Goal: Task Accomplishment & Management: Complete application form

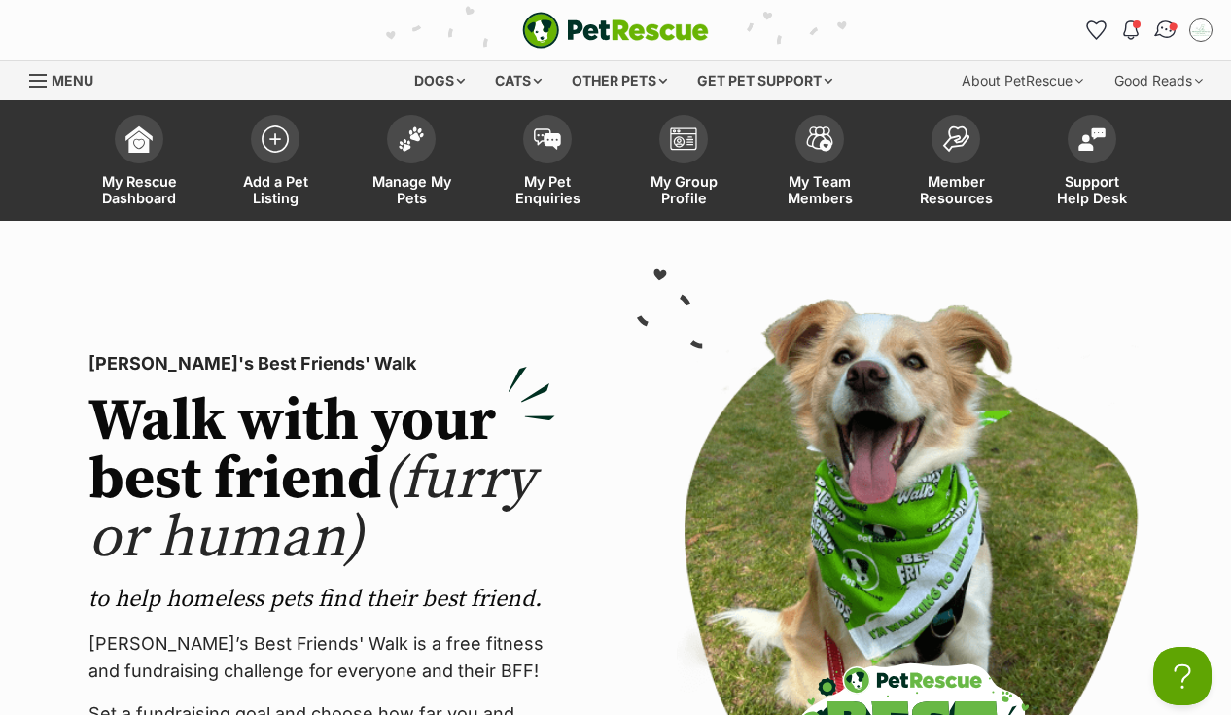
click at [1164, 25] on img "Conversations" at bounding box center [1167, 30] width 26 height 25
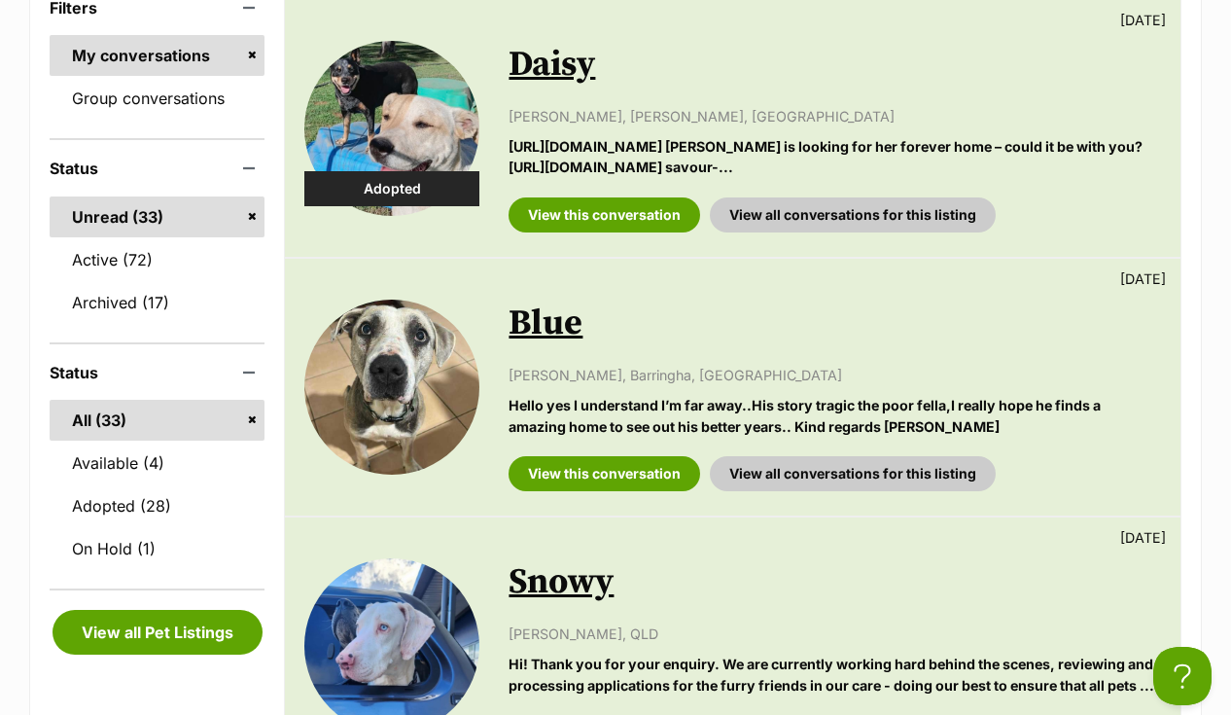
scroll to position [421, 0]
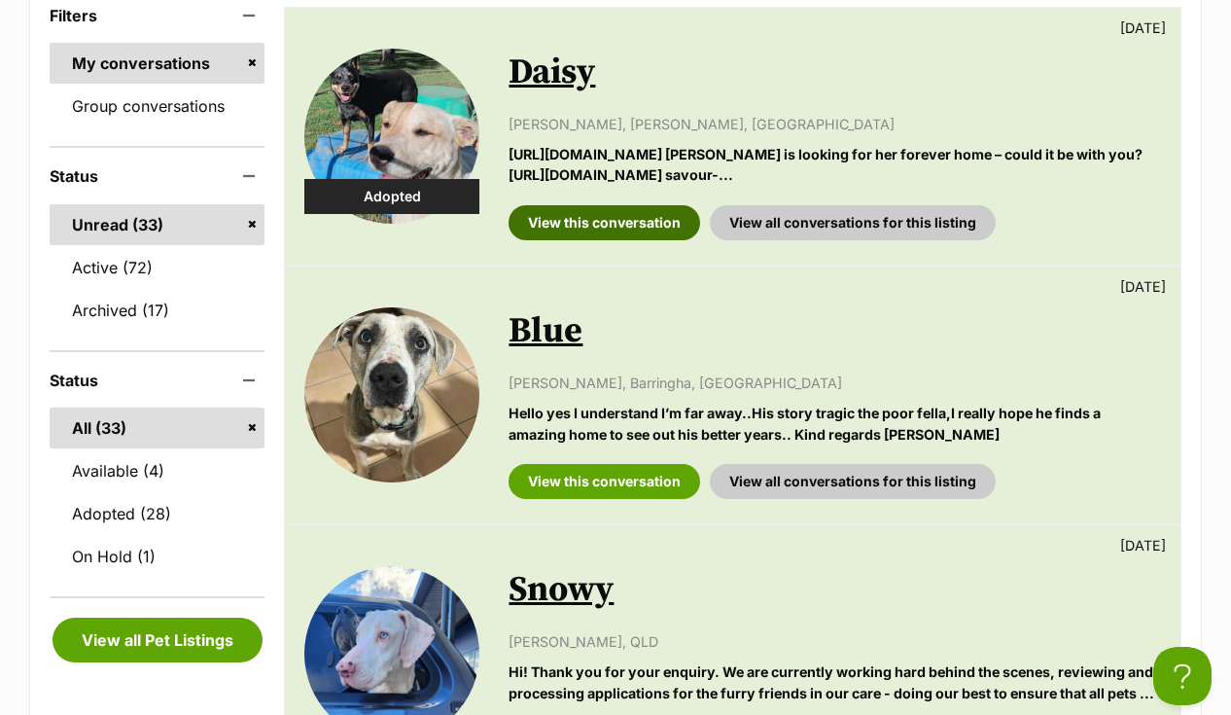
click at [662, 239] on link "View this conversation" at bounding box center [605, 222] width 192 height 35
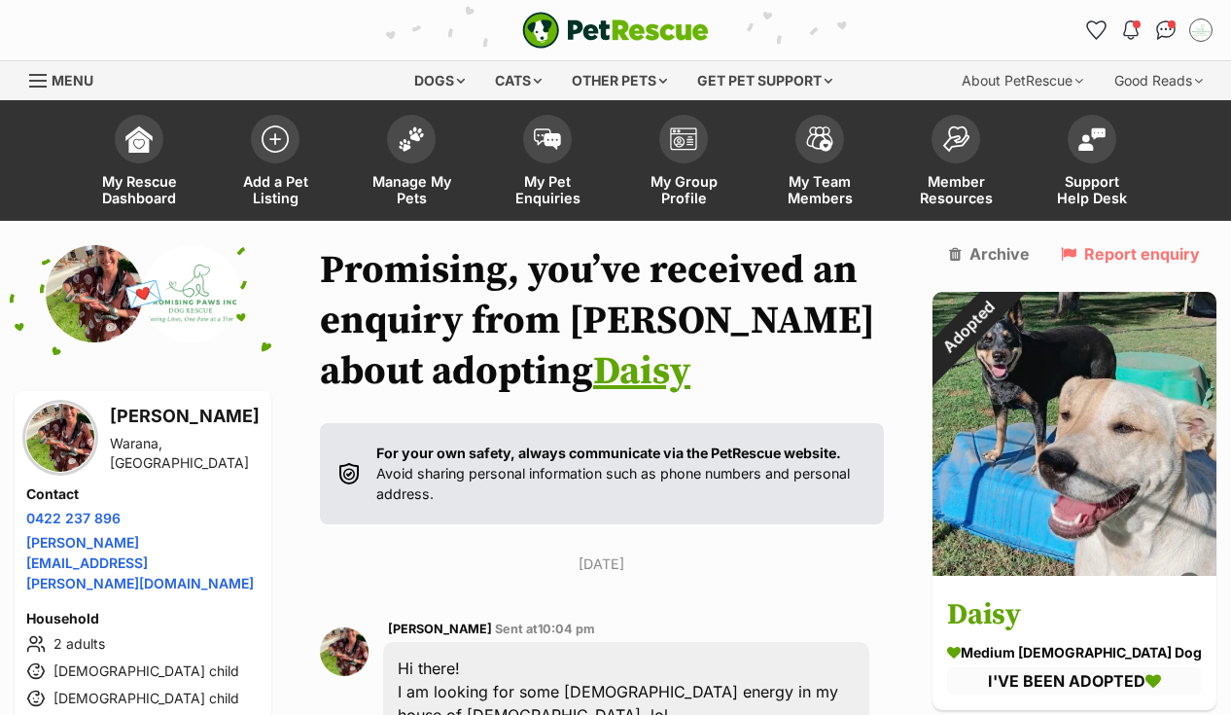
click at [593, 379] on link "Daisy" at bounding box center [641, 371] width 97 height 49
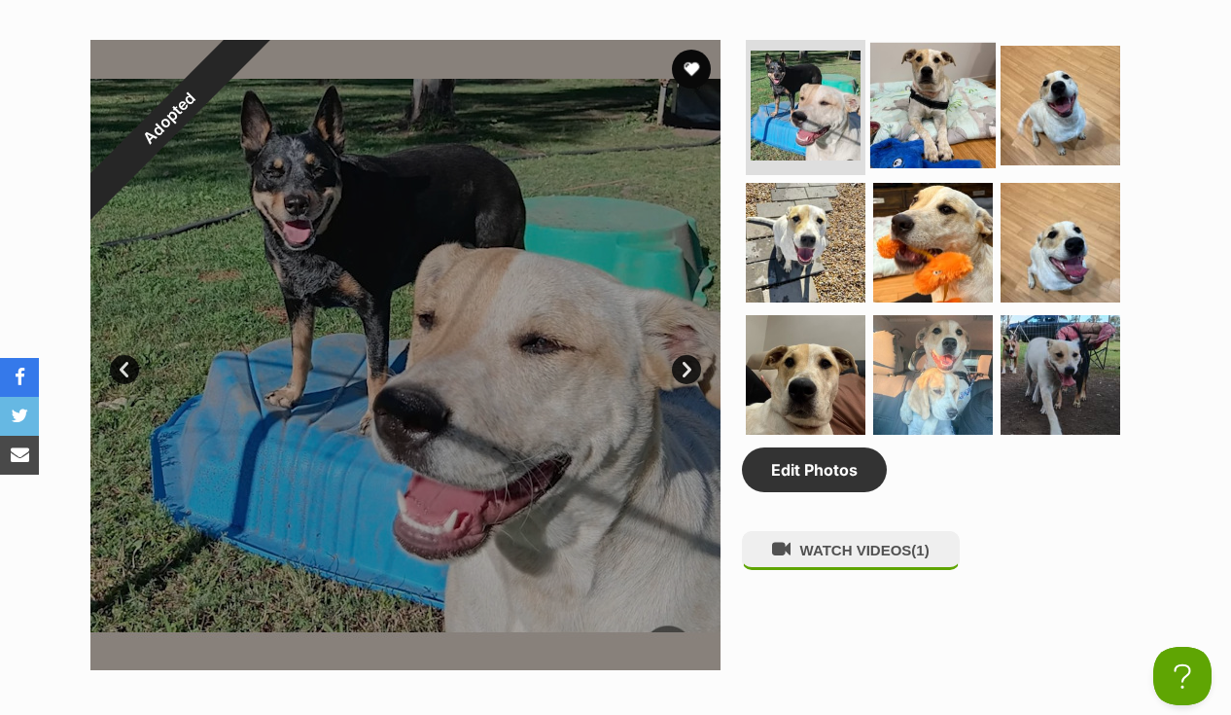
click at [927, 89] on img at bounding box center [933, 104] width 125 height 125
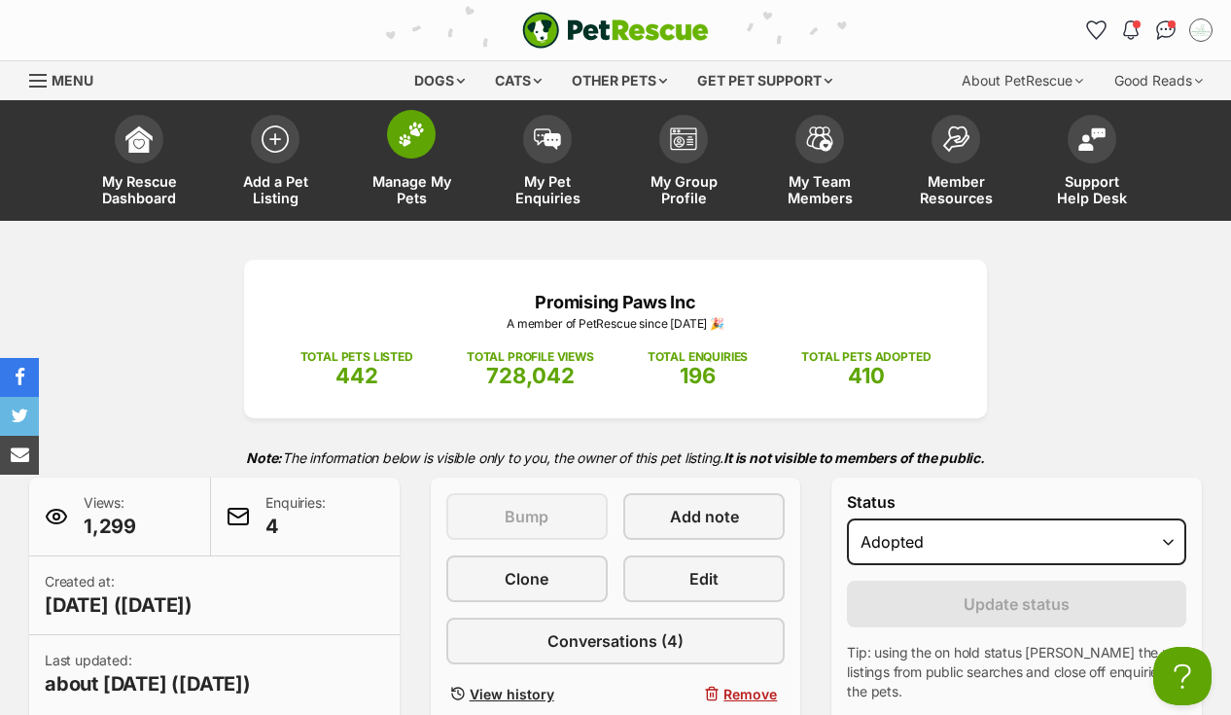
click at [407, 161] on link "Manage My Pets" at bounding box center [411, 163] width 136 height 116
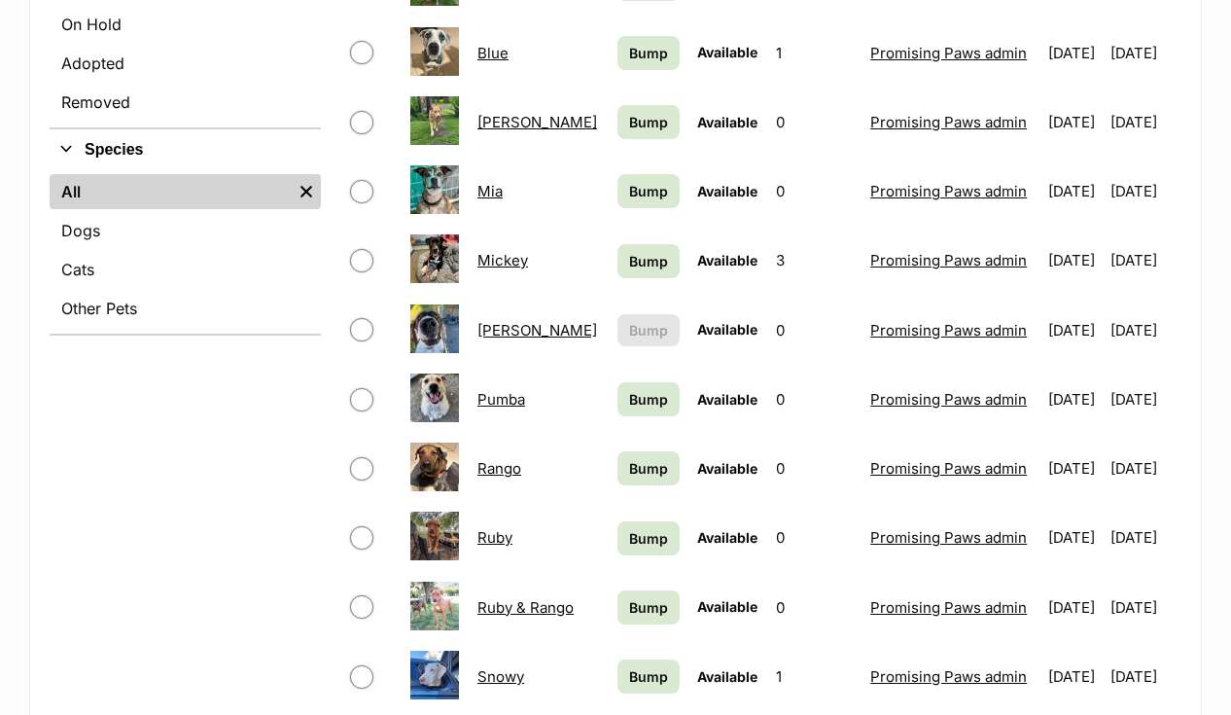
scroll to position [639, 0]
click at [629, 262] on span "Bump" at bounding box center [648, 261] width 39 height 20
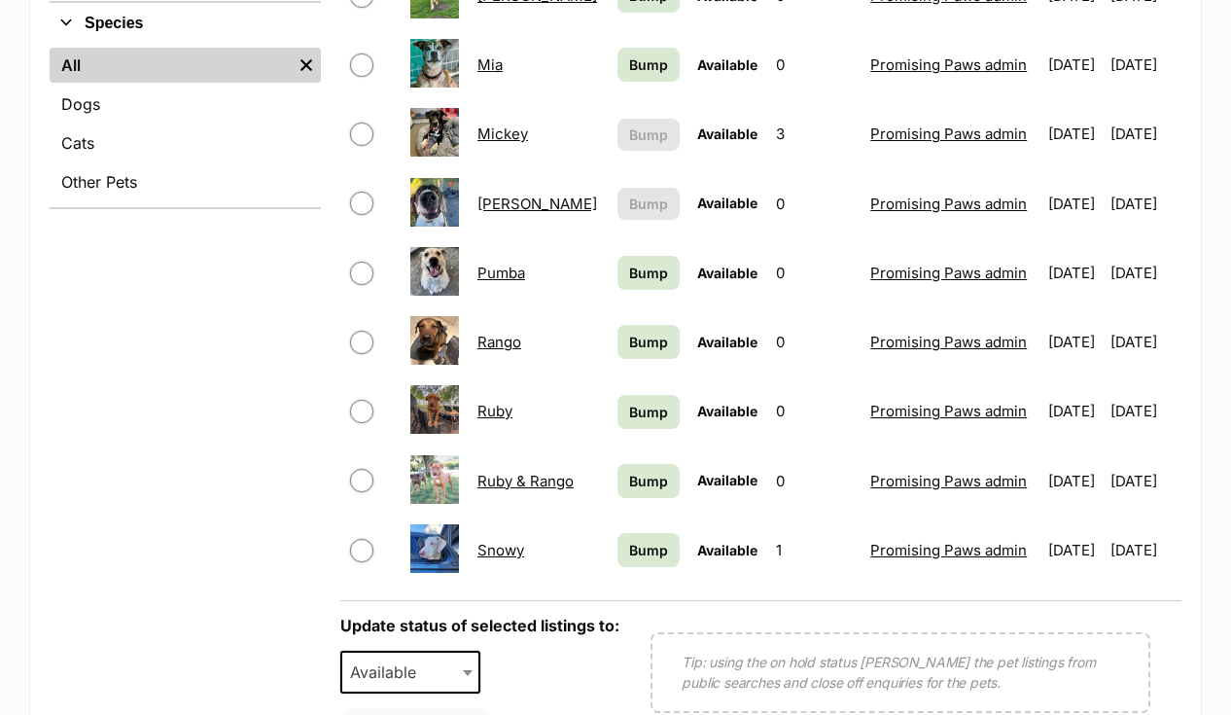
scroll to position [772, 0]
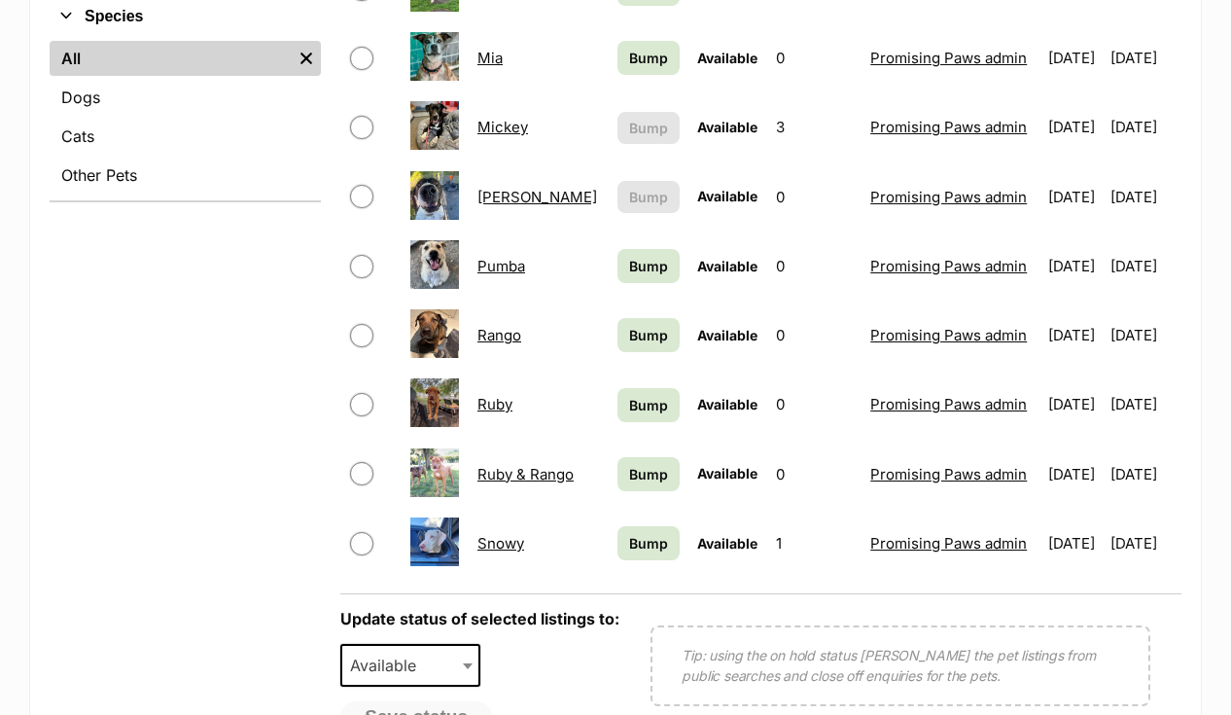
click at [629, 544] on span "Bump" at bounding box center [648, 543] width 39 height 20
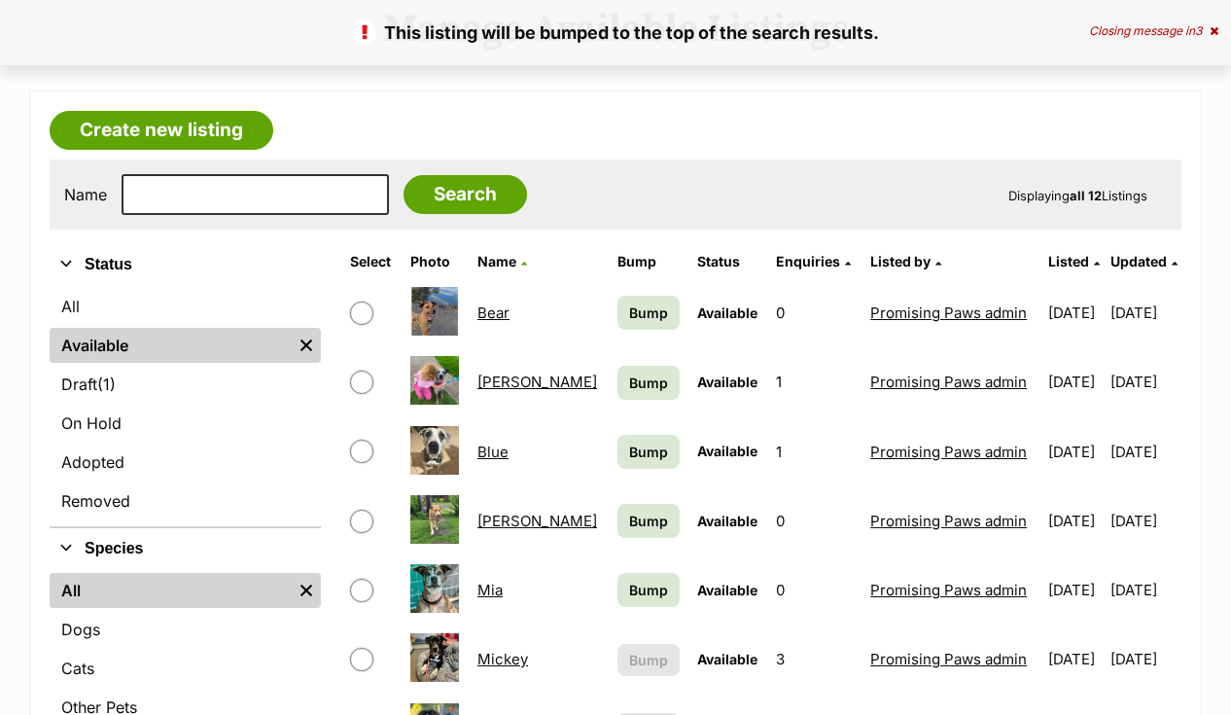
scroll to position [243, 0]
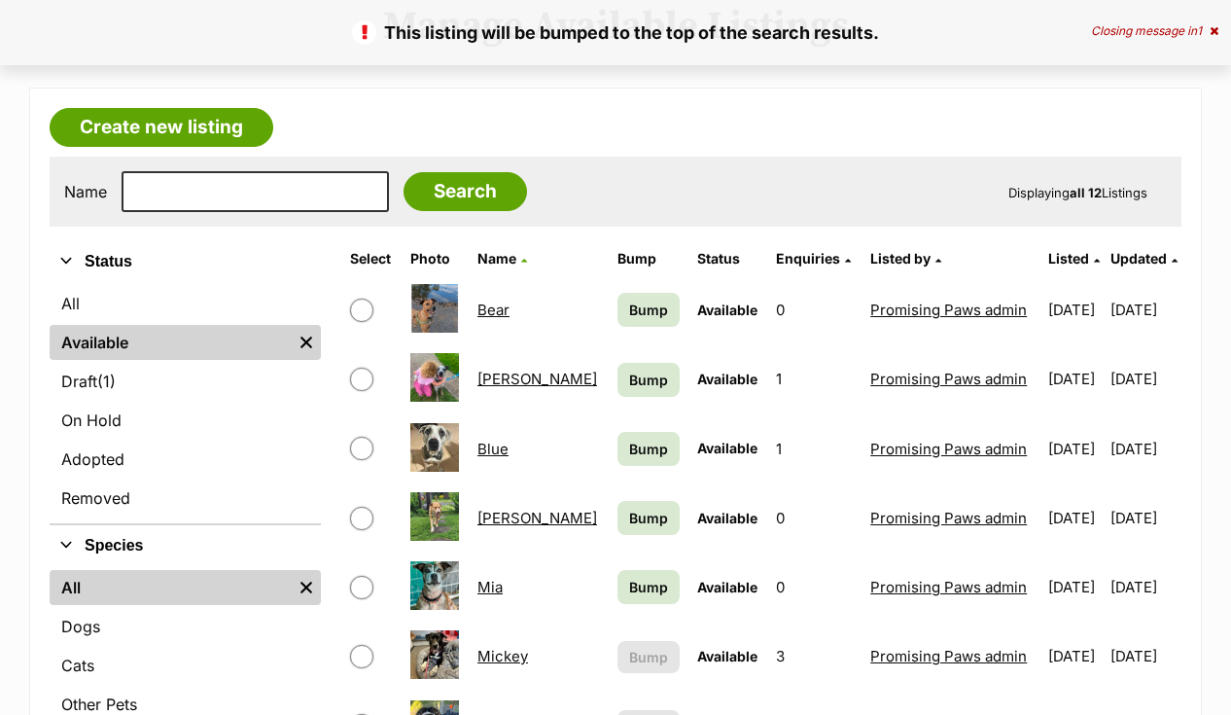
click at [514, 376] on link "[PERSON_NAME]" at bounding box center [538, 379] width 120 height 18
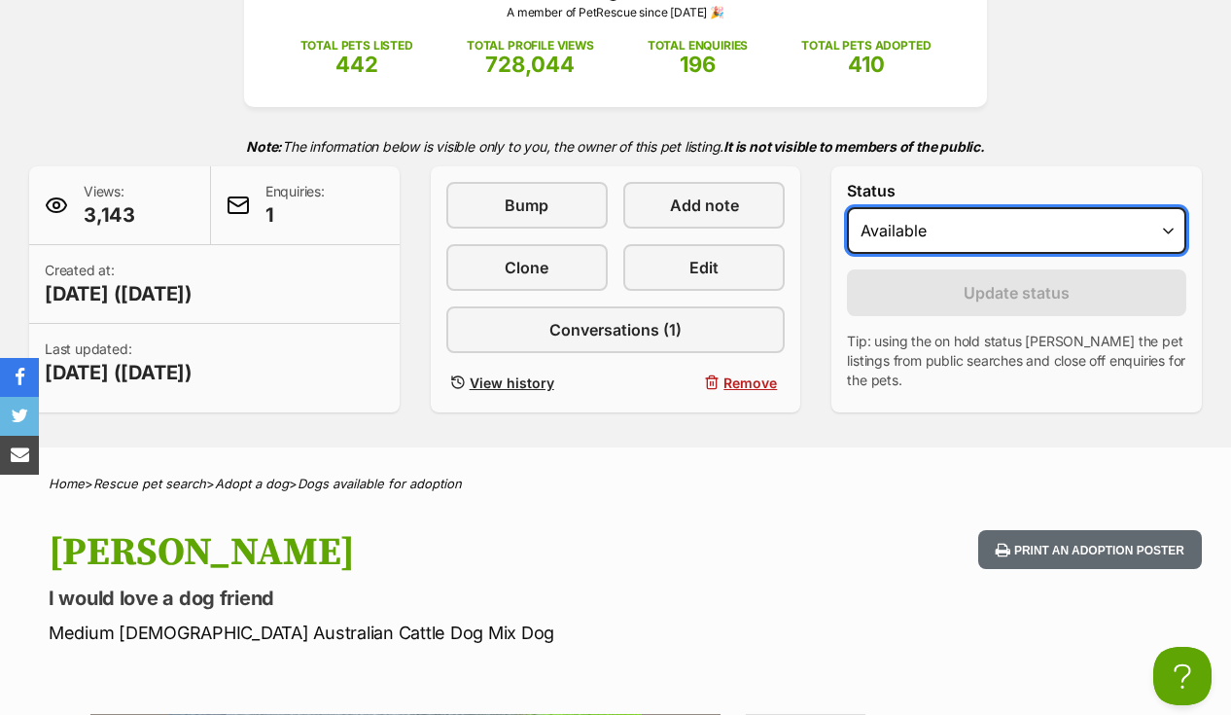
select select "rehomed"
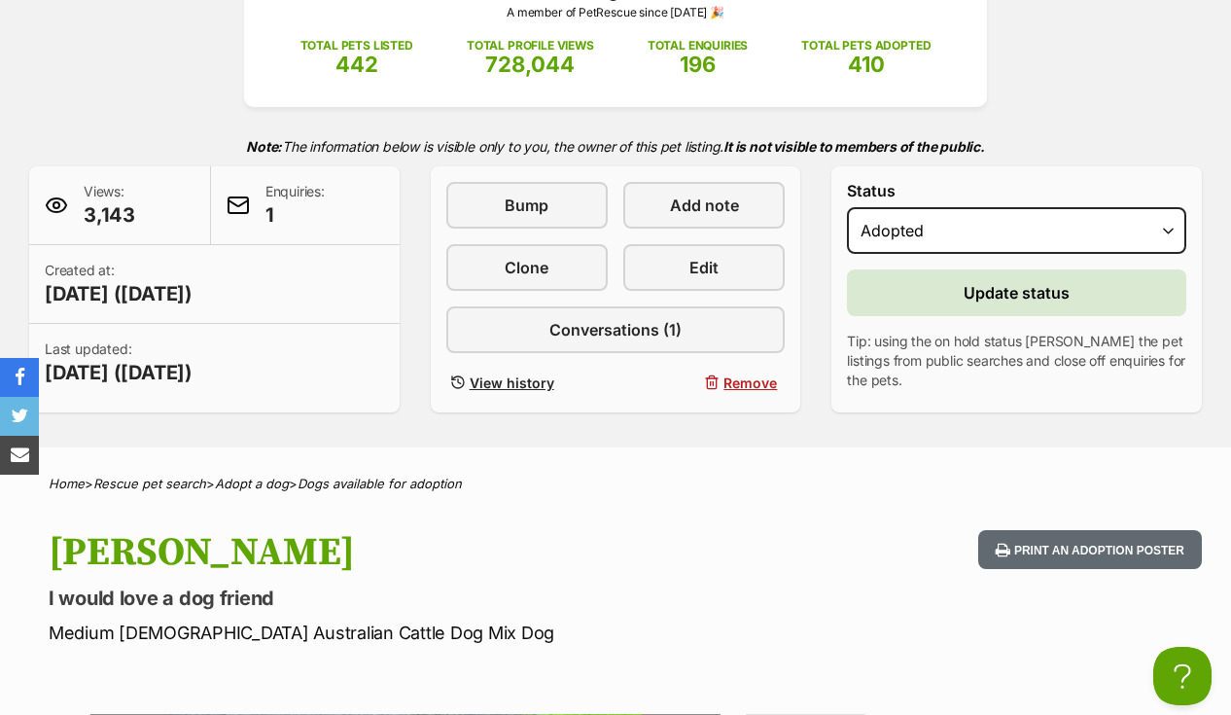
click at [950, 291] on button "Update status" at bounding box center [1016, 292] width 339 height 47
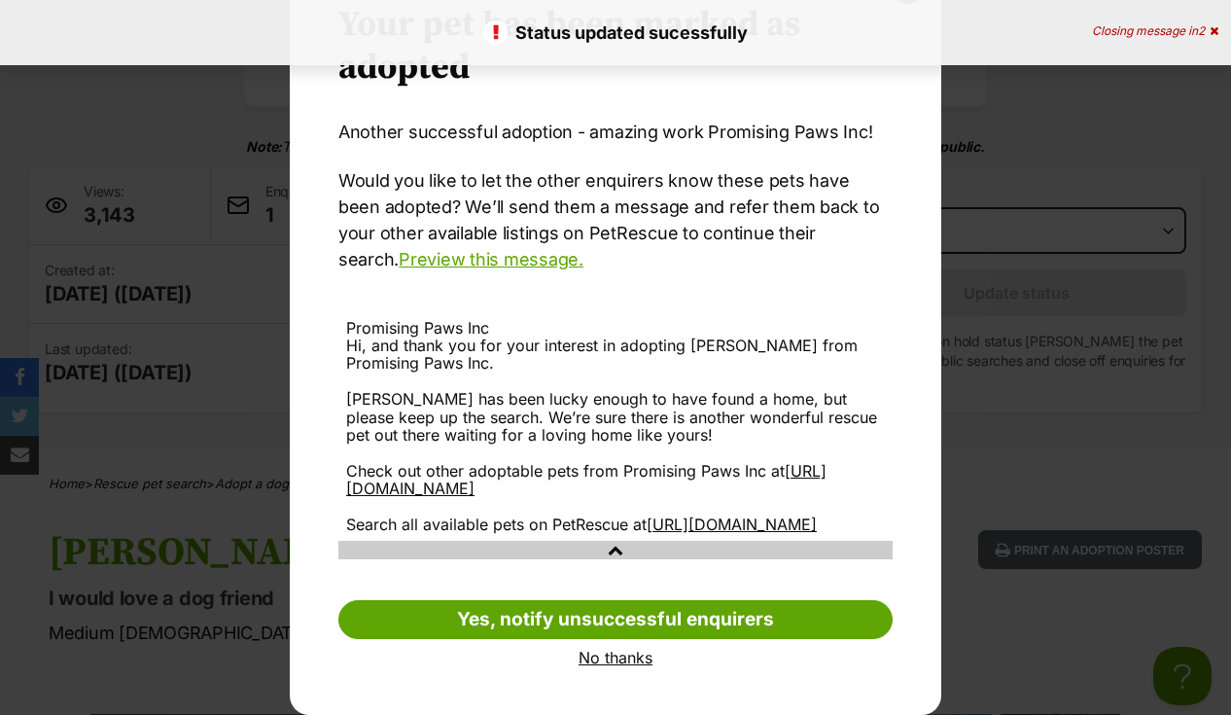
scroll to position [105, 0]
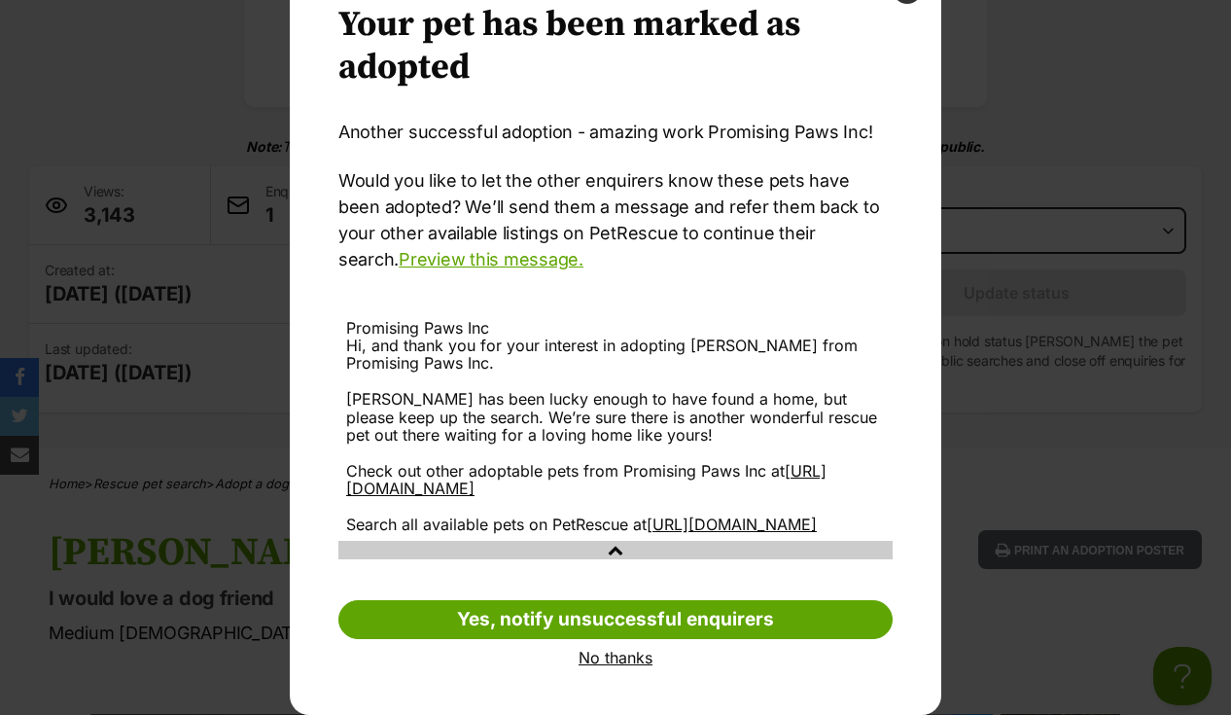
click at [613, 663] on link "No thanks" at bounding box center [615, 658] width 554 height 18
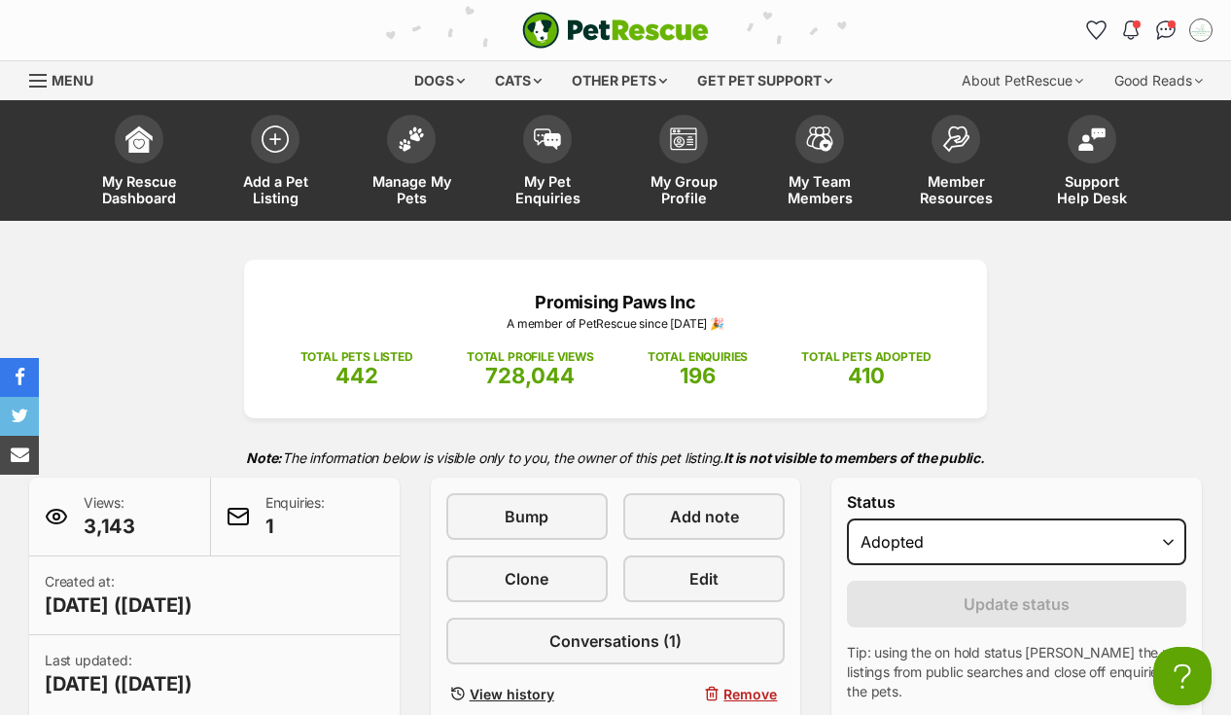
scroll to position [0, 0]
click at [282, 128] on img at bounding box center [275, 134] width 27 height 27
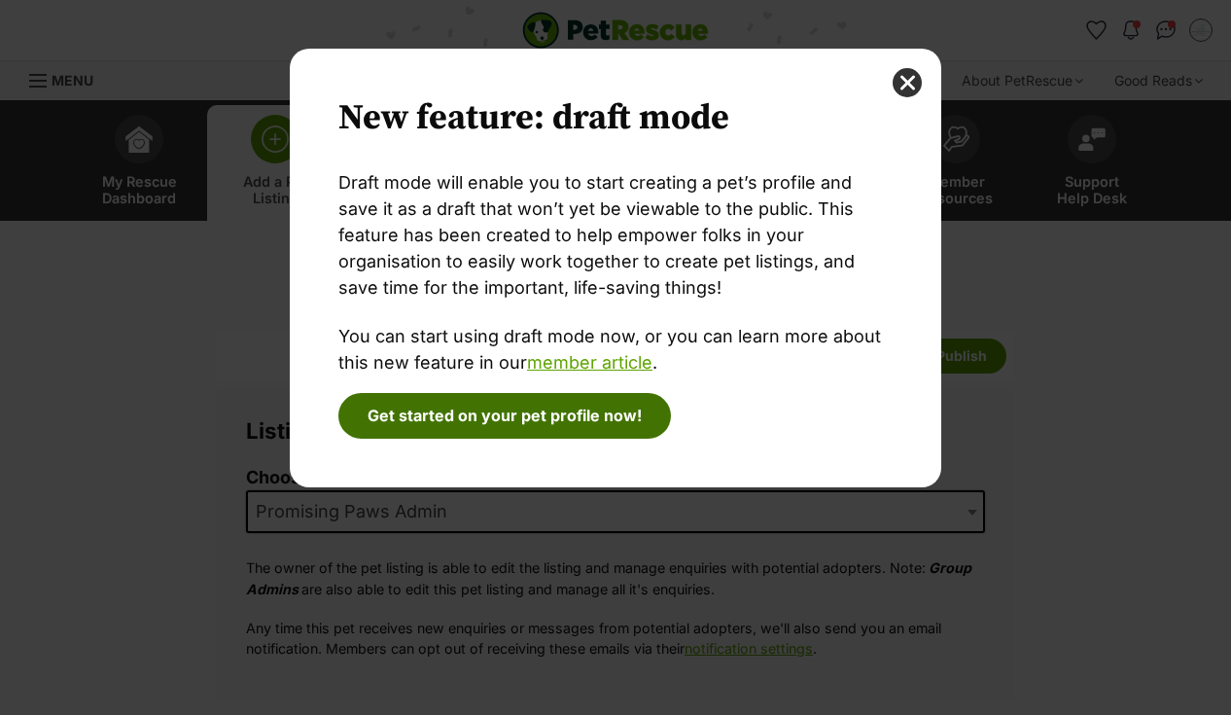
click at [582, 417] on button "Get started on your pet profile now!" at bounding box center [504, 415] width 333 height 45
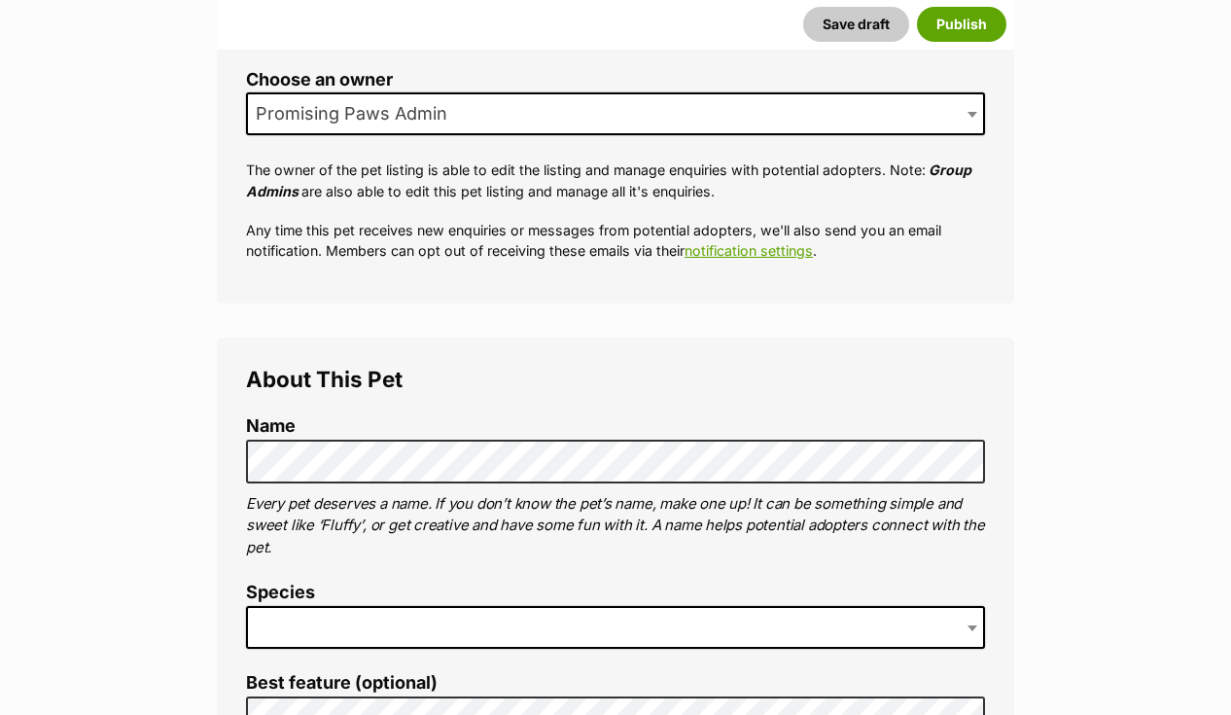
scroll to position [421, 0]
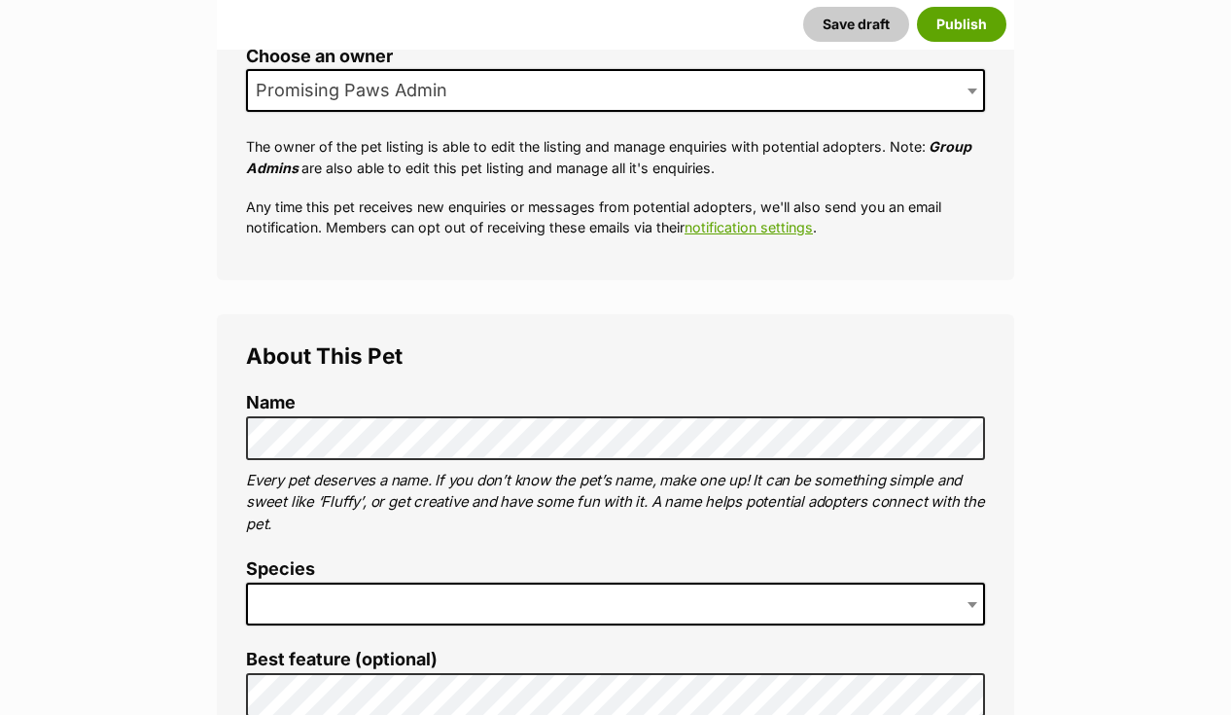
click at [433, 595] on span at bounding box center [615, 604] width 739 height 43
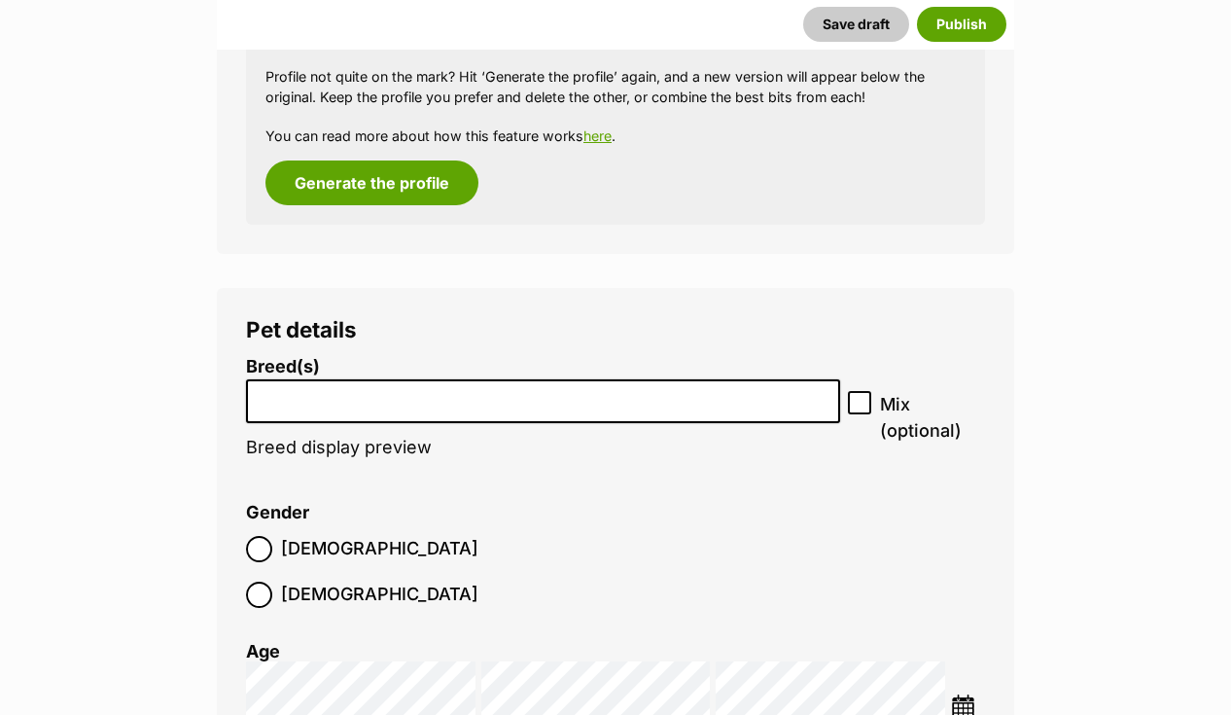
scroll to position [2127, 0]
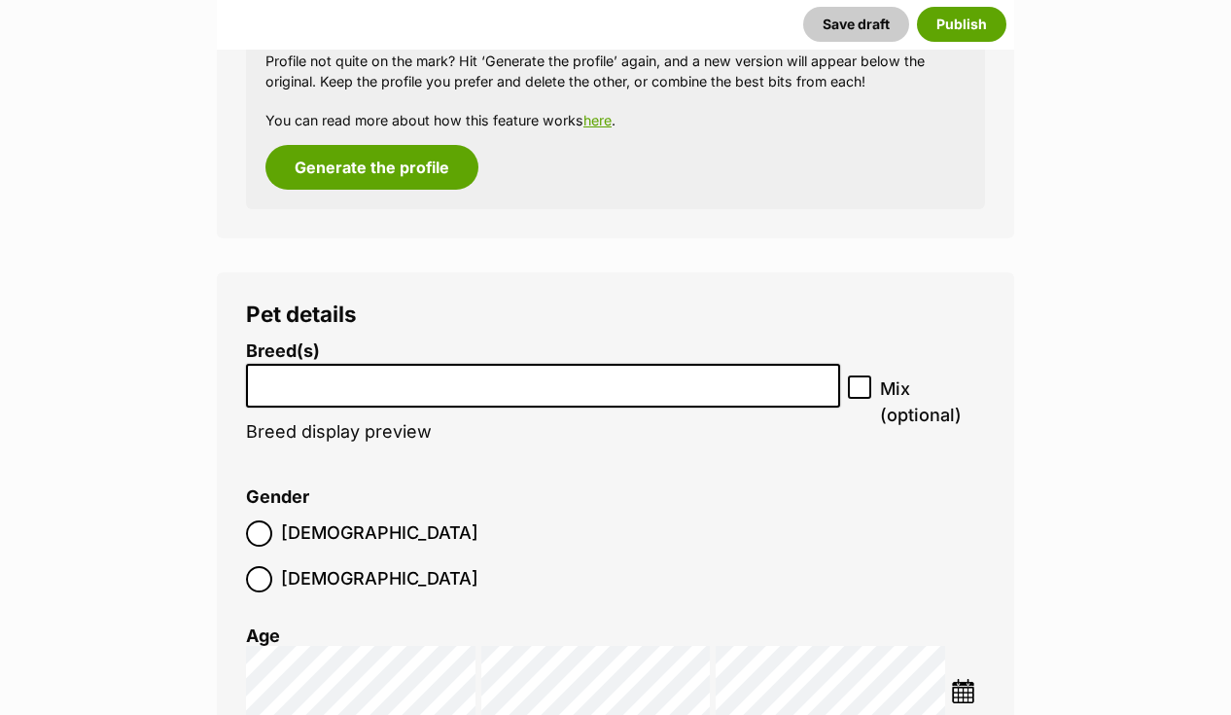
click at [358, 371] on input "search" at bounding box center [543, 381] width 581 height 20
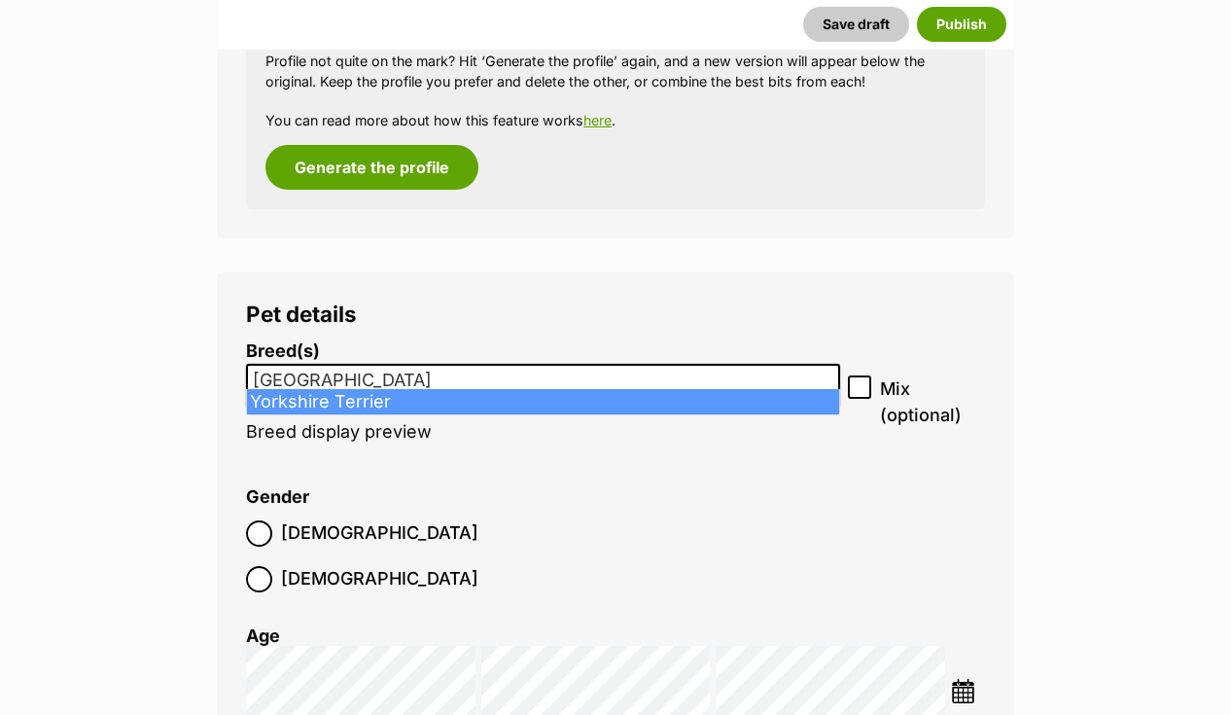
type input "York"
select select "217"
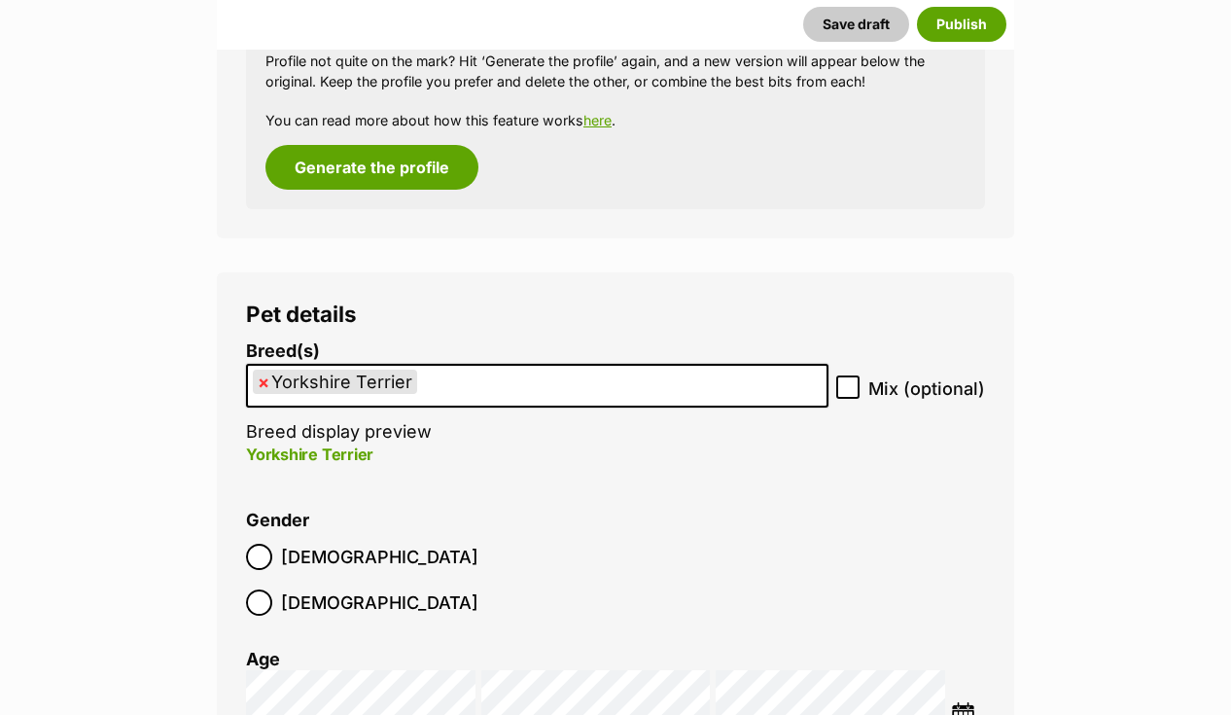
click at [849, 380] on icon at bounding box center [848, 387] width 14 height 14
click at [849, 375] on input "Mix (optional)" at bounding box center [847, 386] width 23 height 23
checkbox input "true"
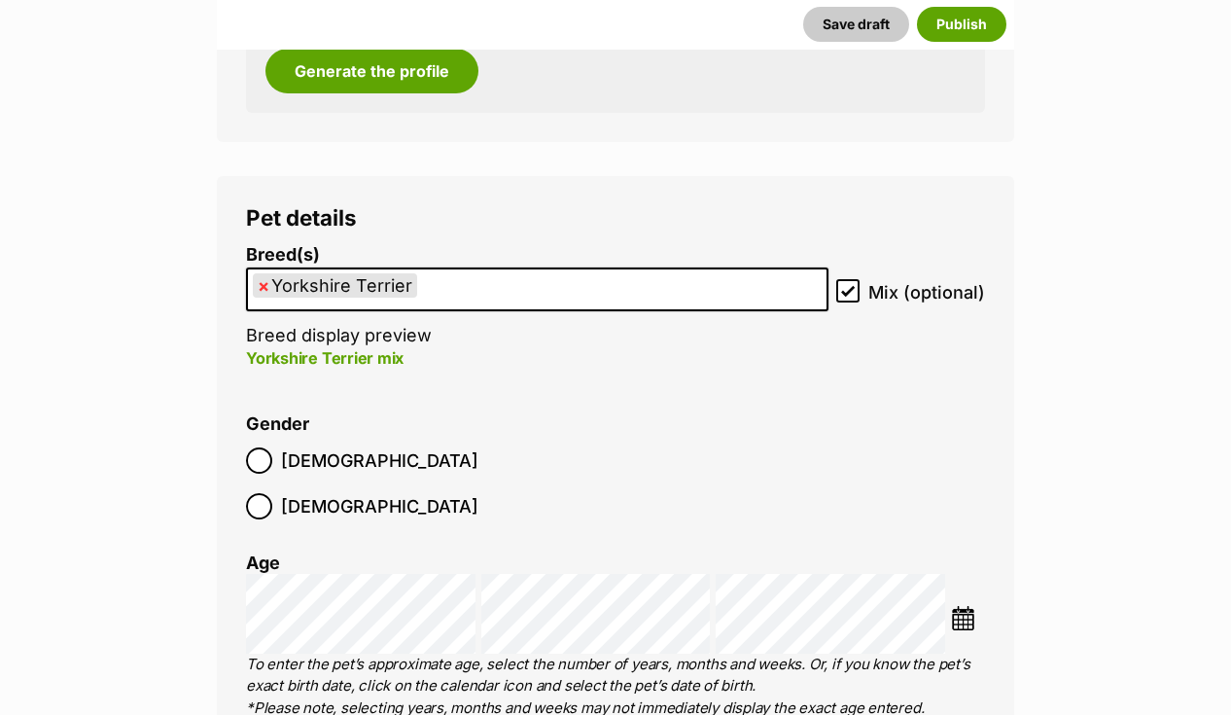
scroll to position [2242, 0]
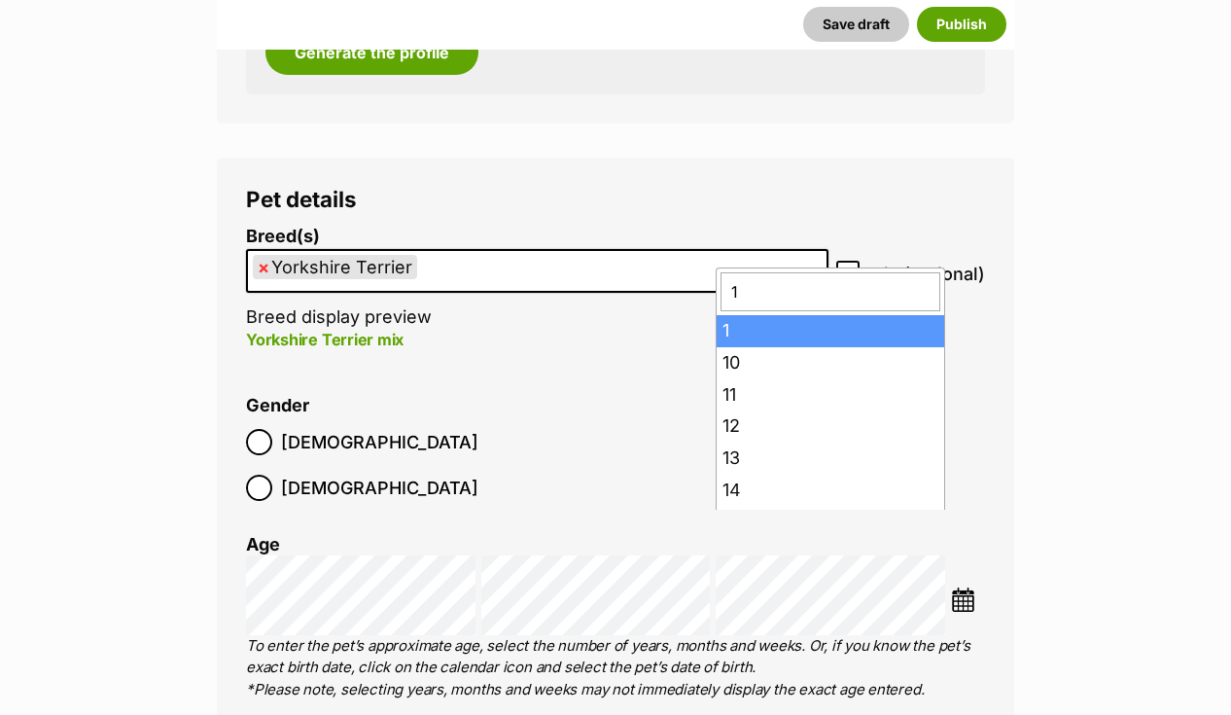
type input "12"
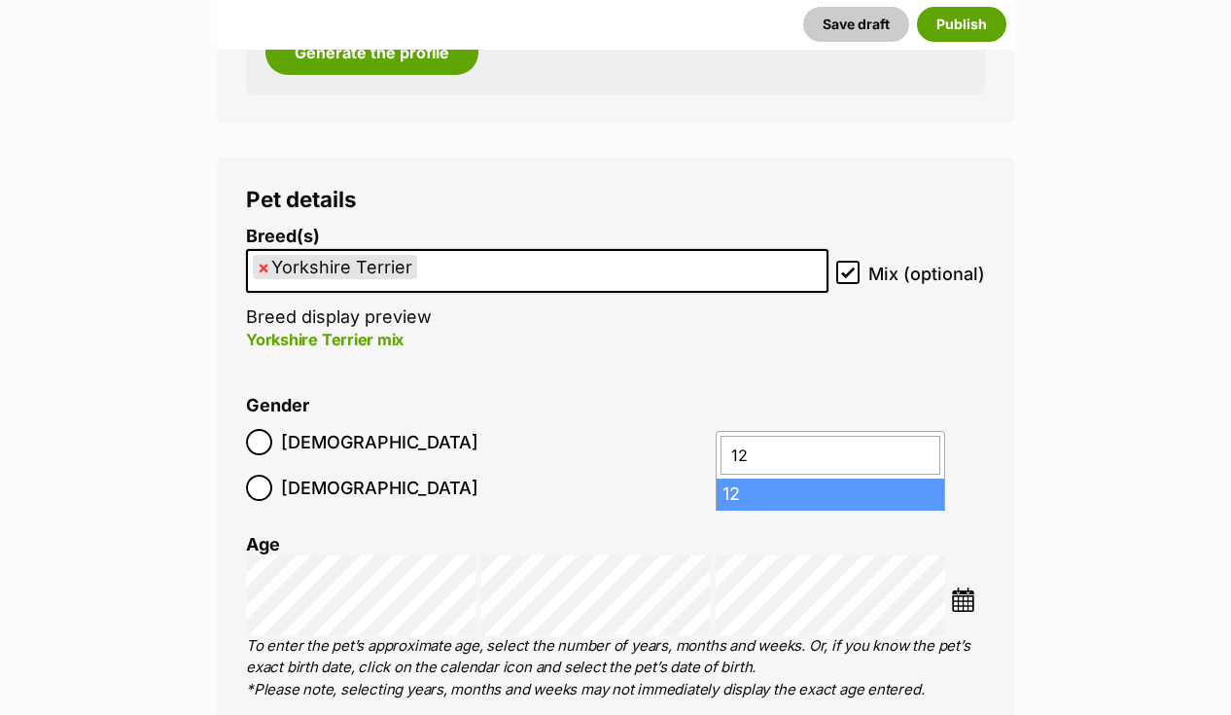
type input "12"
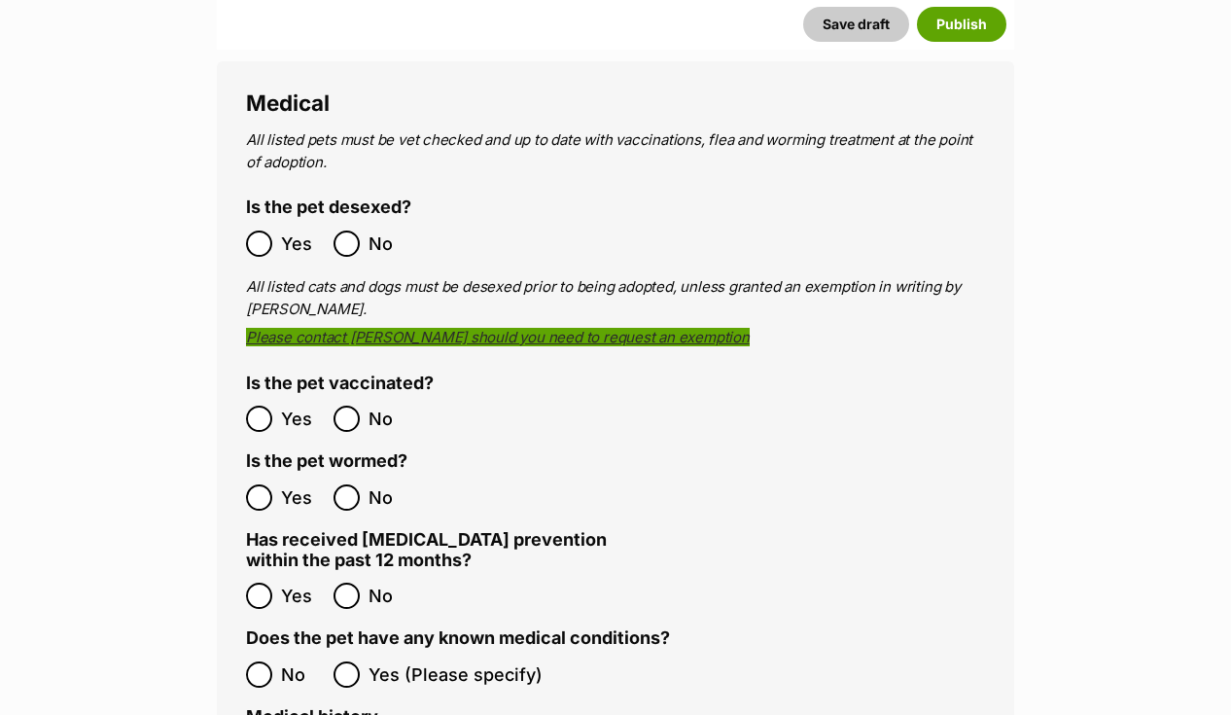
scroll to position [3219, 0]
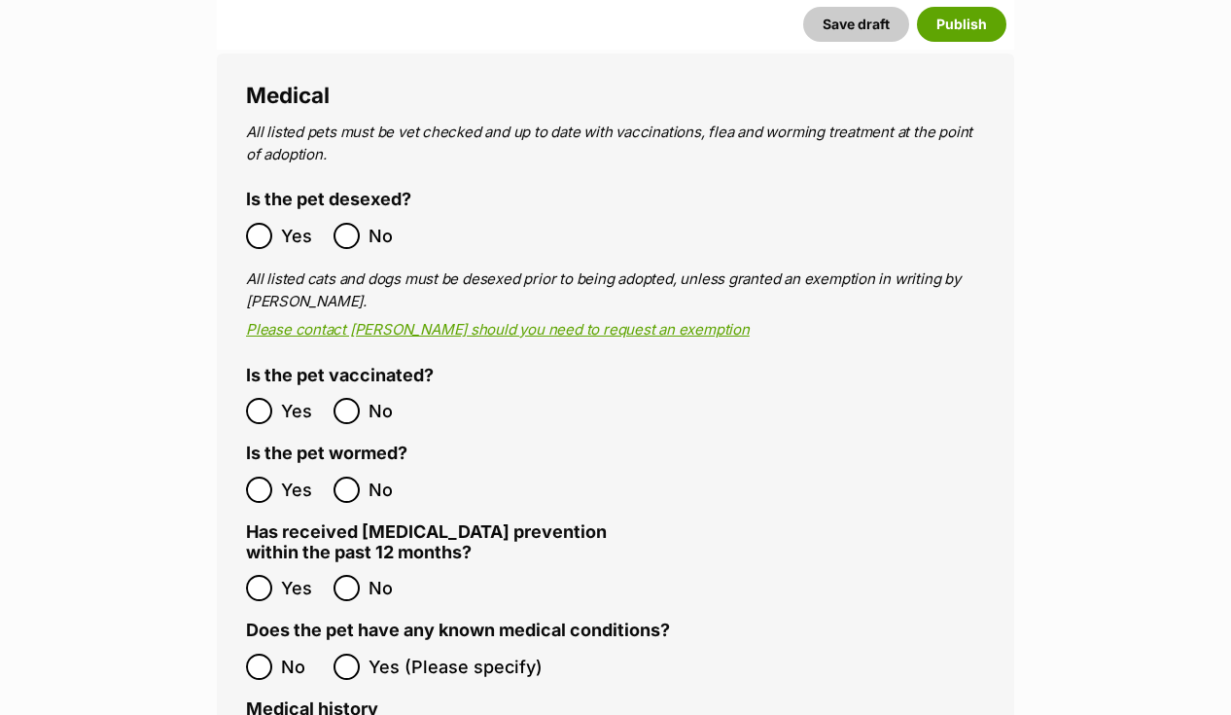
click at [254, 644] on ol "No Yes (Please specify)" at bounding box center [615, 667] width 739 height 46
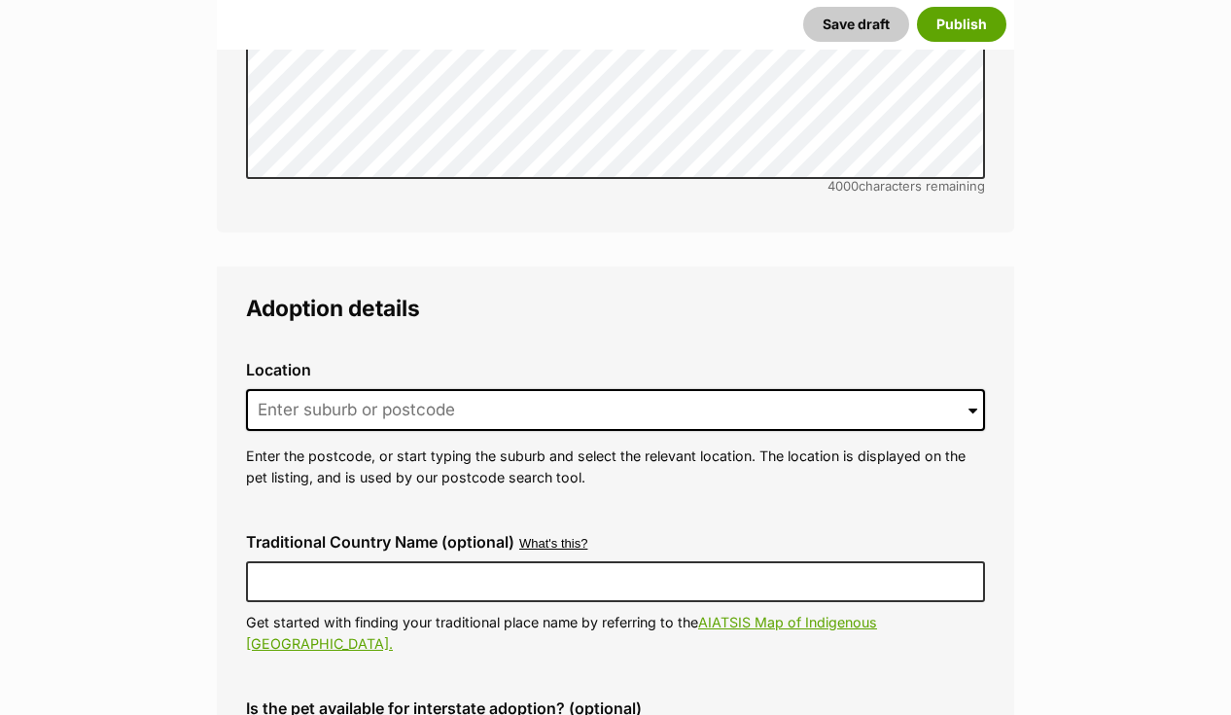
scroll to position [4366, 0]
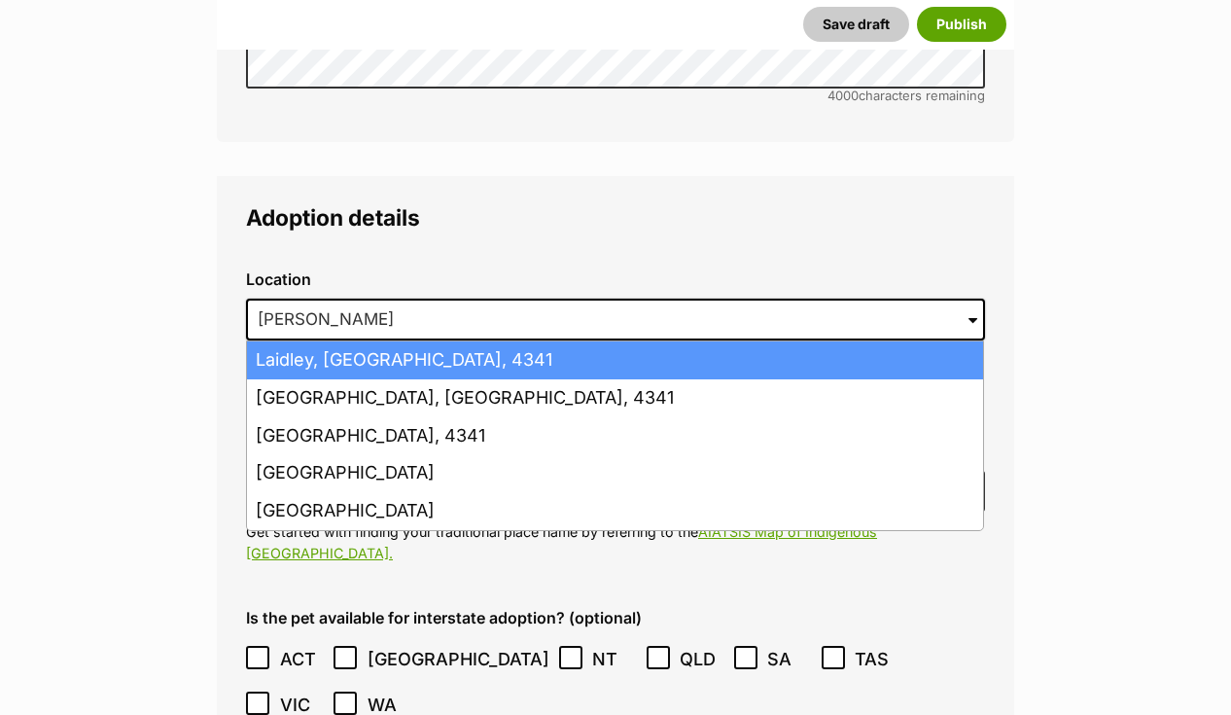
click at [436, 341] on li "Laidley, Queensland, 4341" at bounding box center [615, 360] width 736 height 38
type input "Laidley, Queensland, 4341"
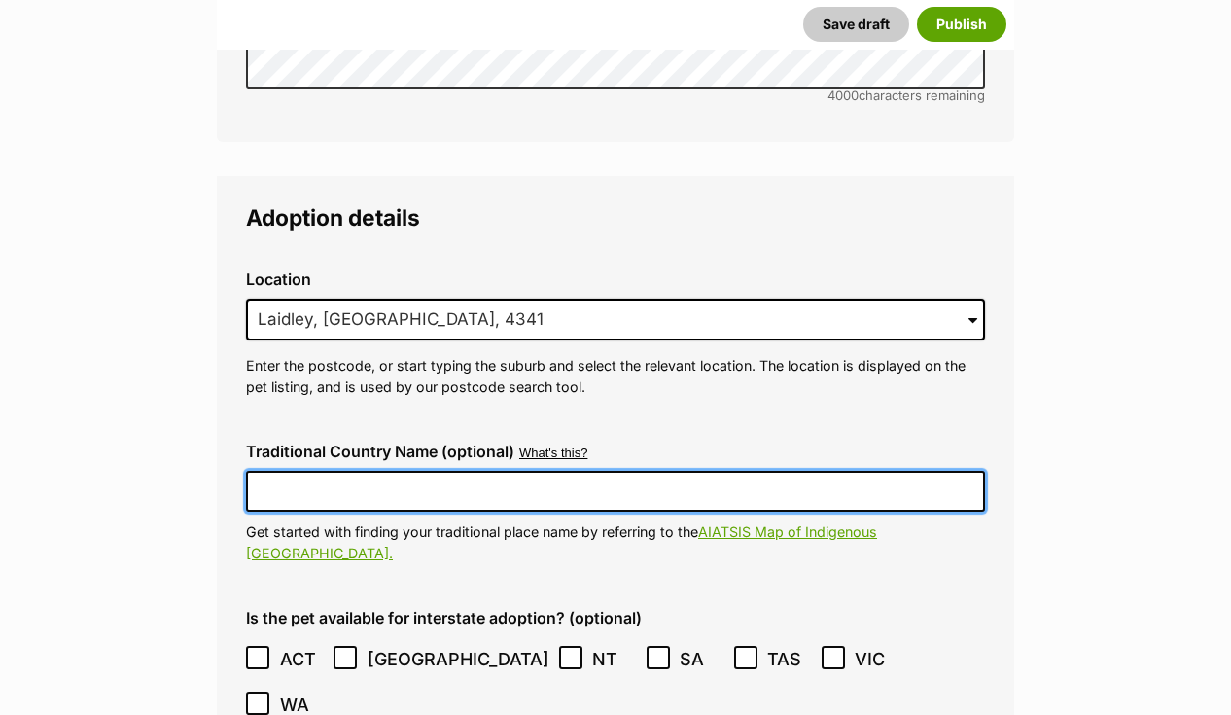
type input "y"
click at [262, 471] on input "ugarapu" at bounding box center [615, 491] width 739 height 41
click at [264, 471] on input "ugarapu" at bounding box center [615, 491] width 739 height 41
click at [367, 471] on input "Ugarapu" at bounding box center [615, 491] width 739 height 41
click at [437, 471] on input "Ugarapul and Kitabul COuntry" at bounding box center [615, 491] width 739 height 41
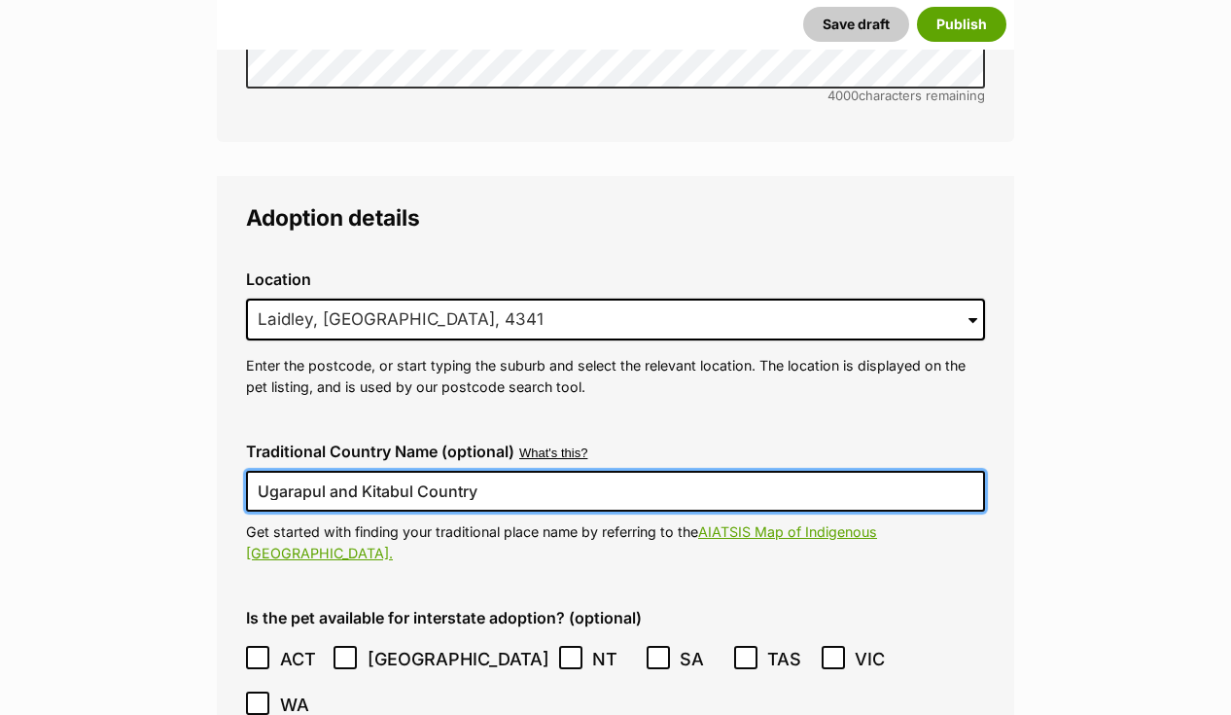
type input "Ugarapul and Kitabul Country"
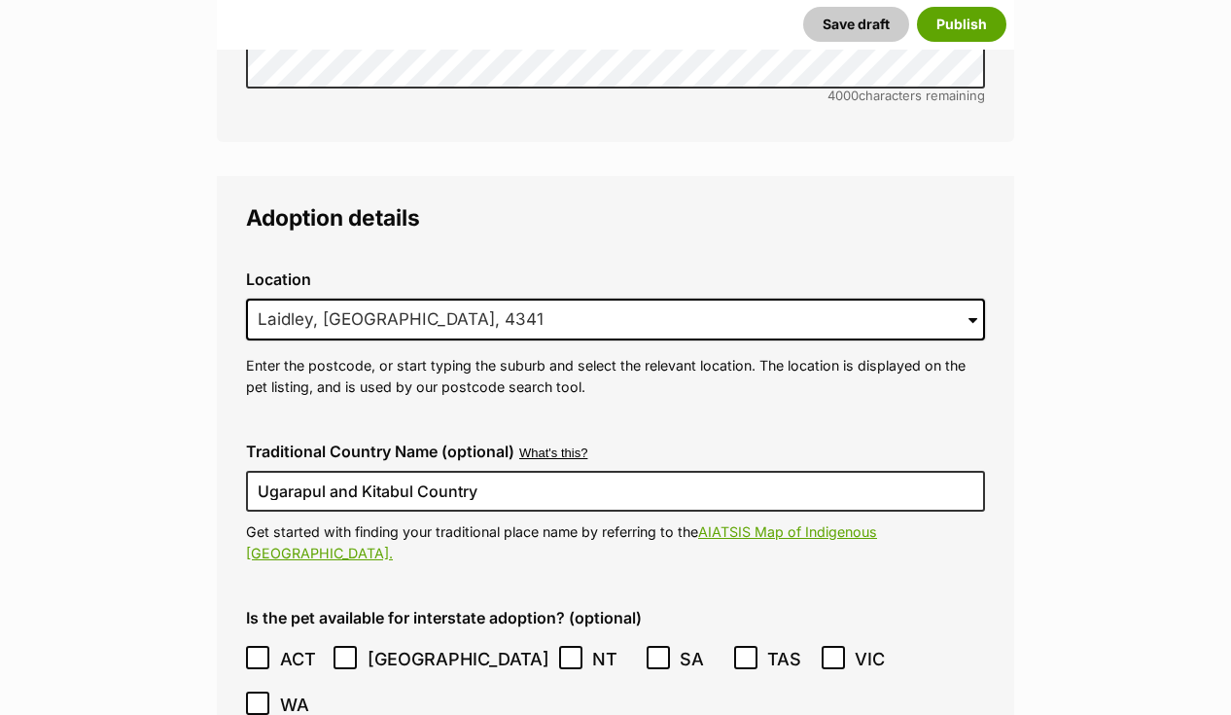
click at [542, 521] on p "Get started with finding your traditional place name by referring to the AIATSI…" at bounding box center [615, 542] width 739 height 42
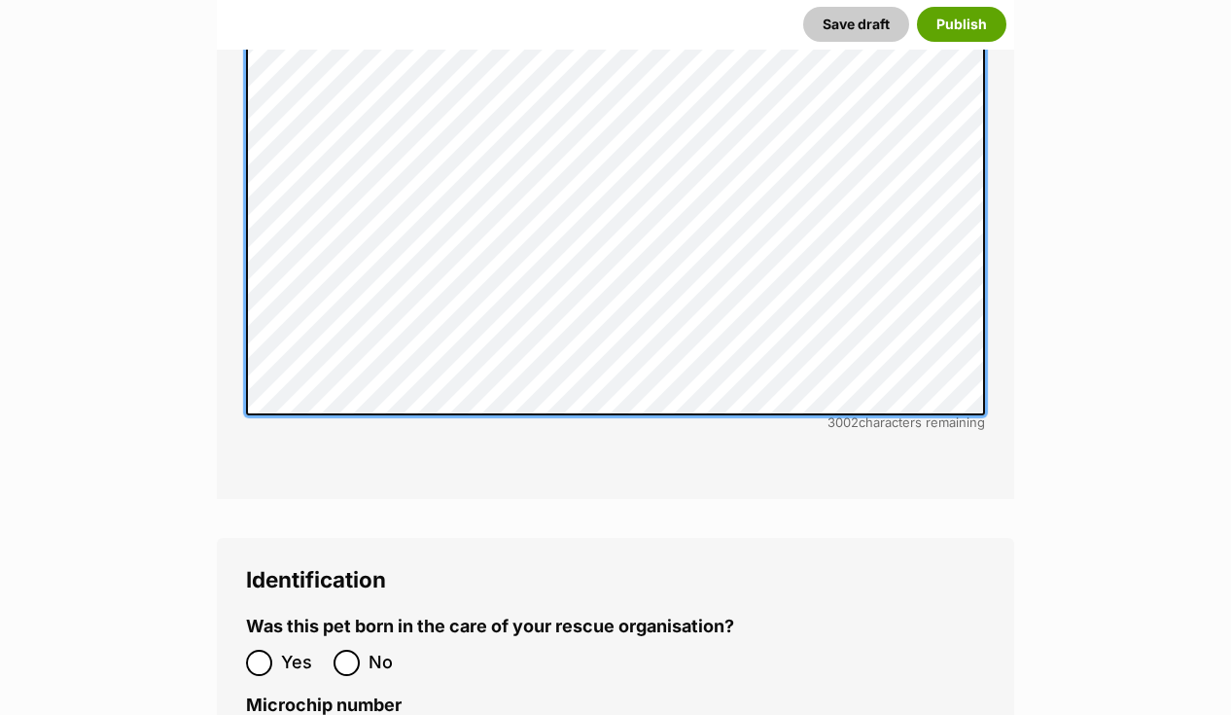
scroll to position [5859, 0]
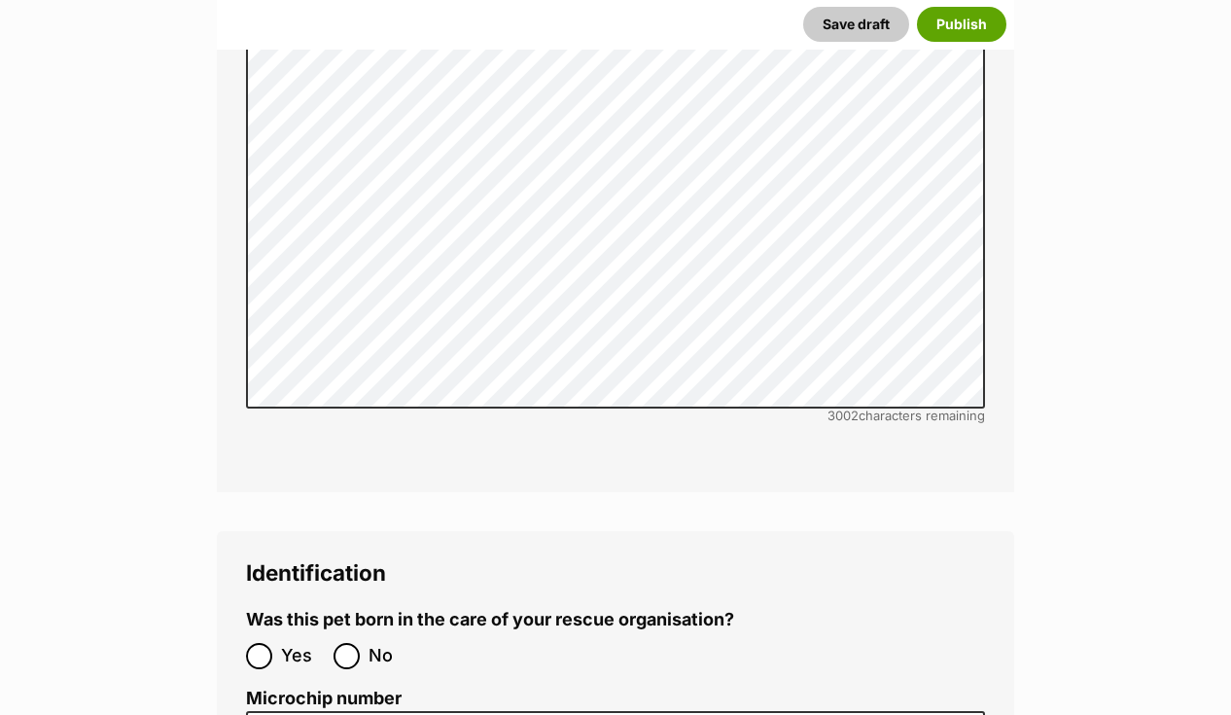
click at [340, 643] on input "No" at bounding box center [347, 656] width 26 height 26
radio input "true"
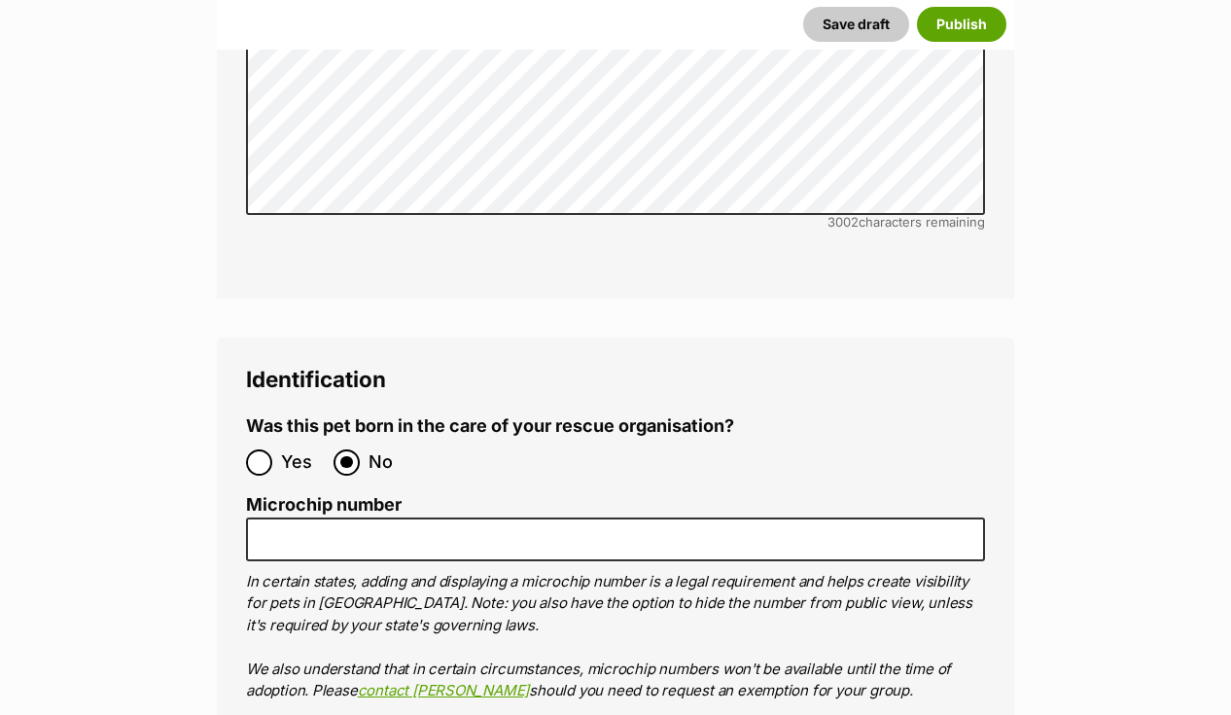
scroll to position [6077, 0]
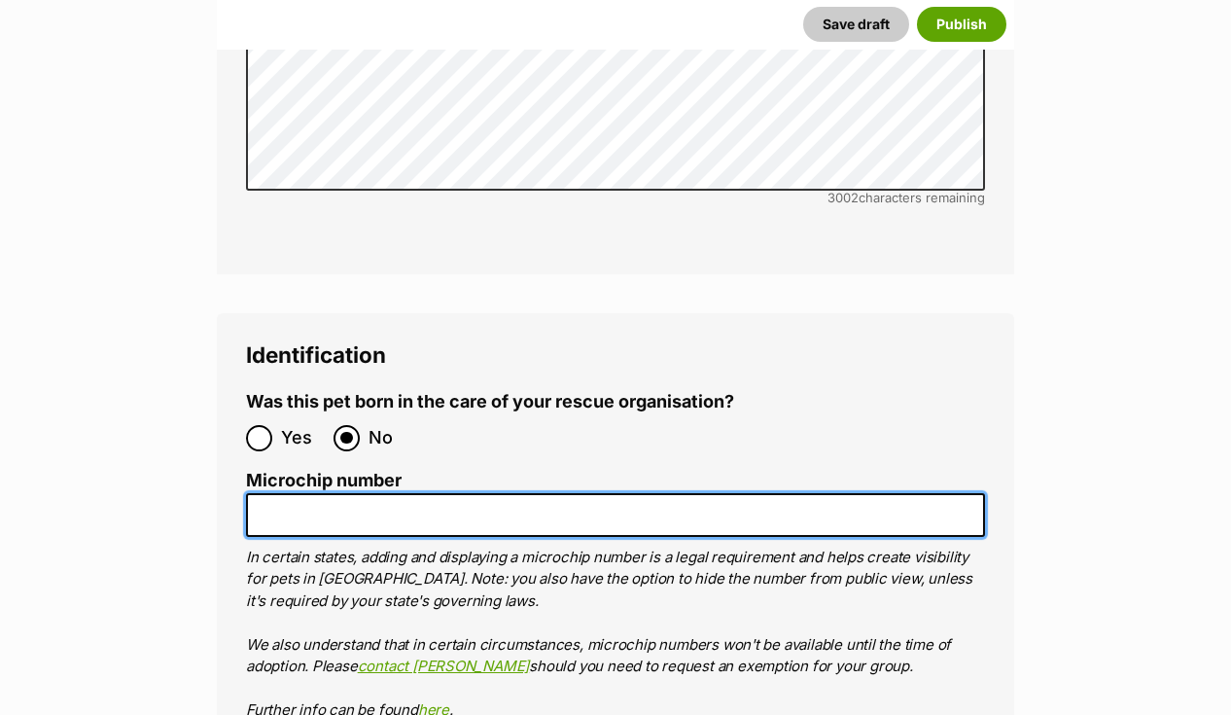
paste input "956000017245091"
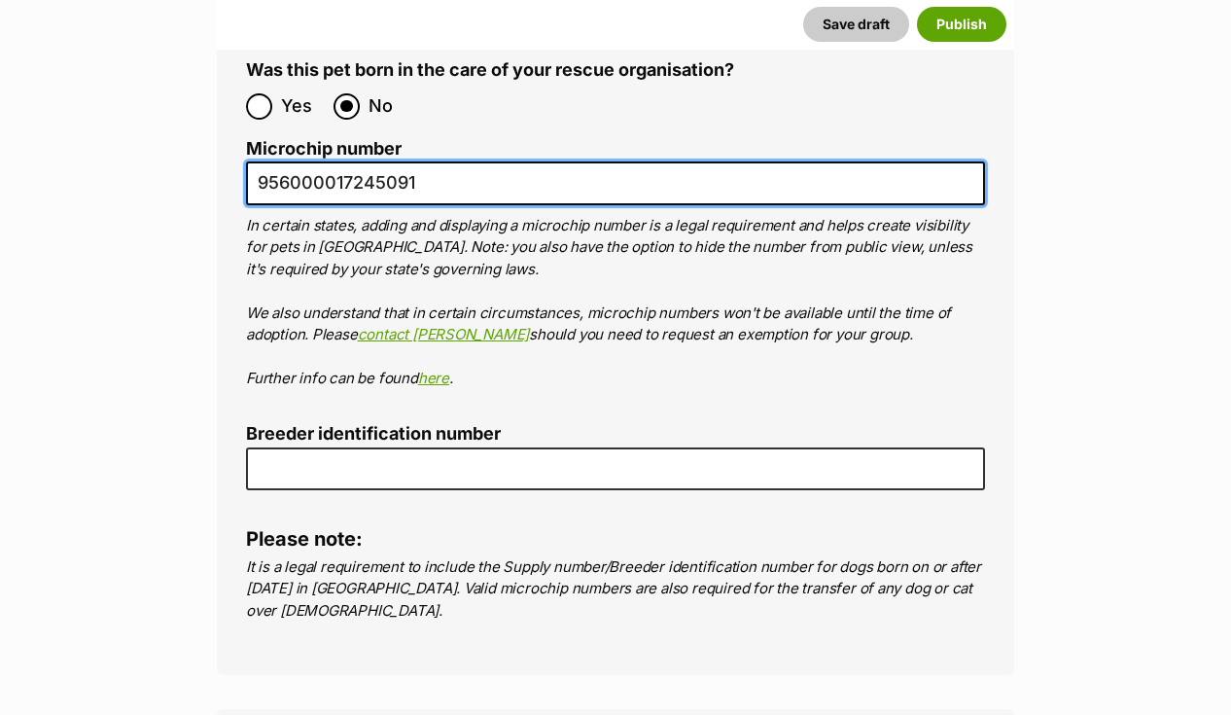
scroll to position [6436, 0]
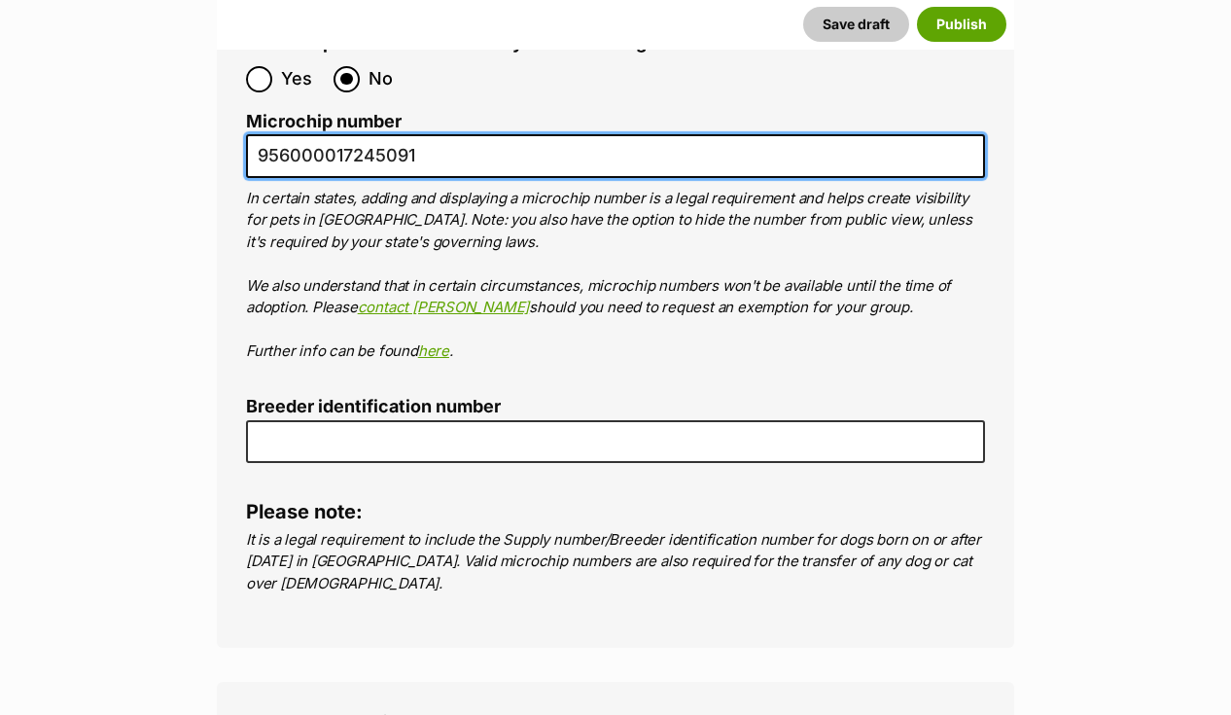
type input "956000017245091"
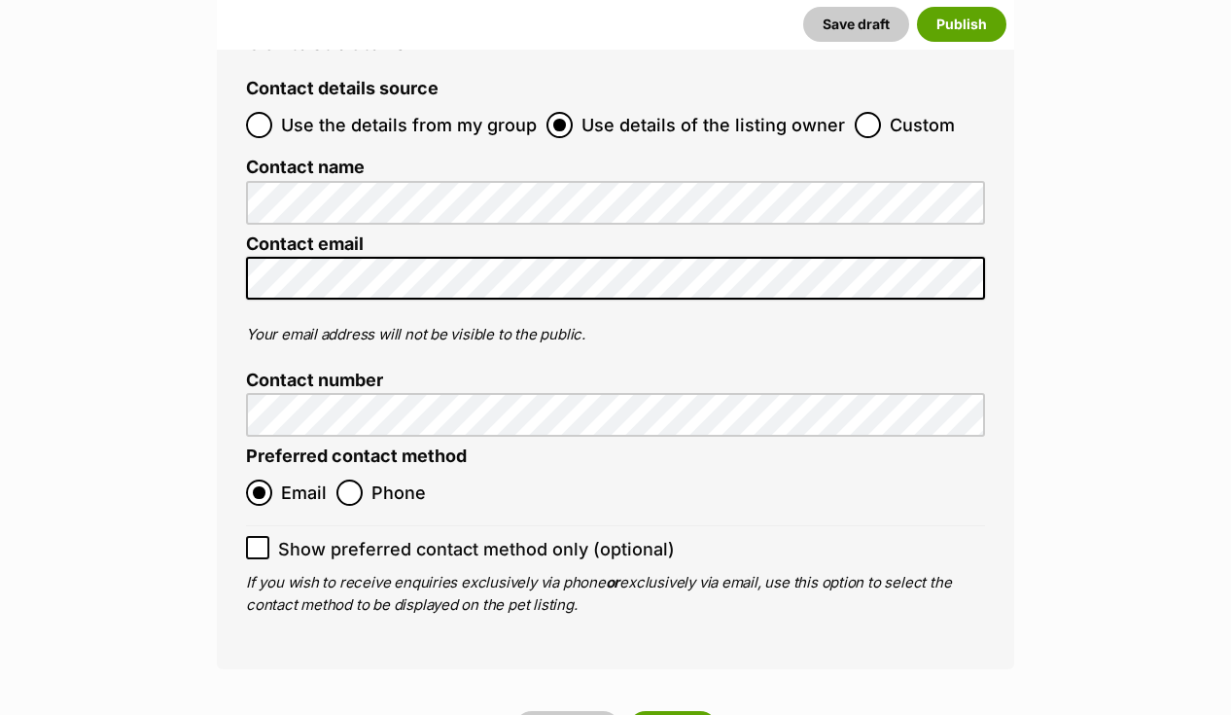
scroll to position [7118, 0]
click at [581, 711] on button "Save draft" at bounding box center [568, 728] width 106 height 35
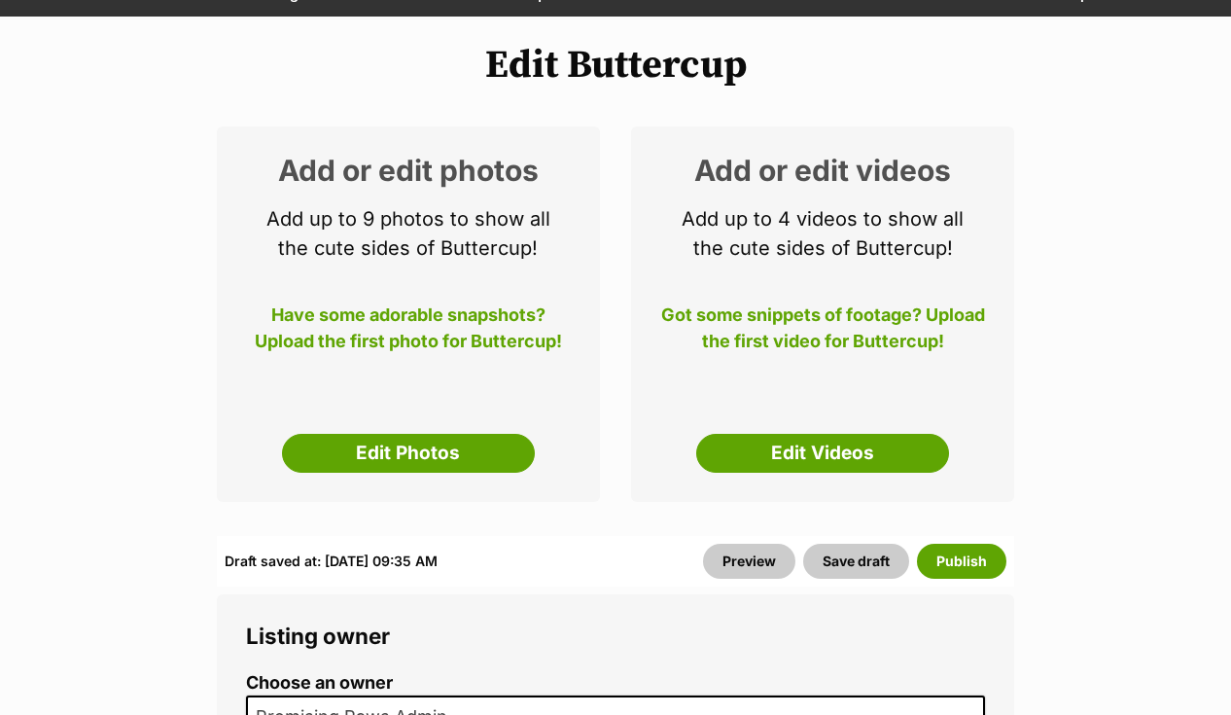
scroll to position [207, 0]
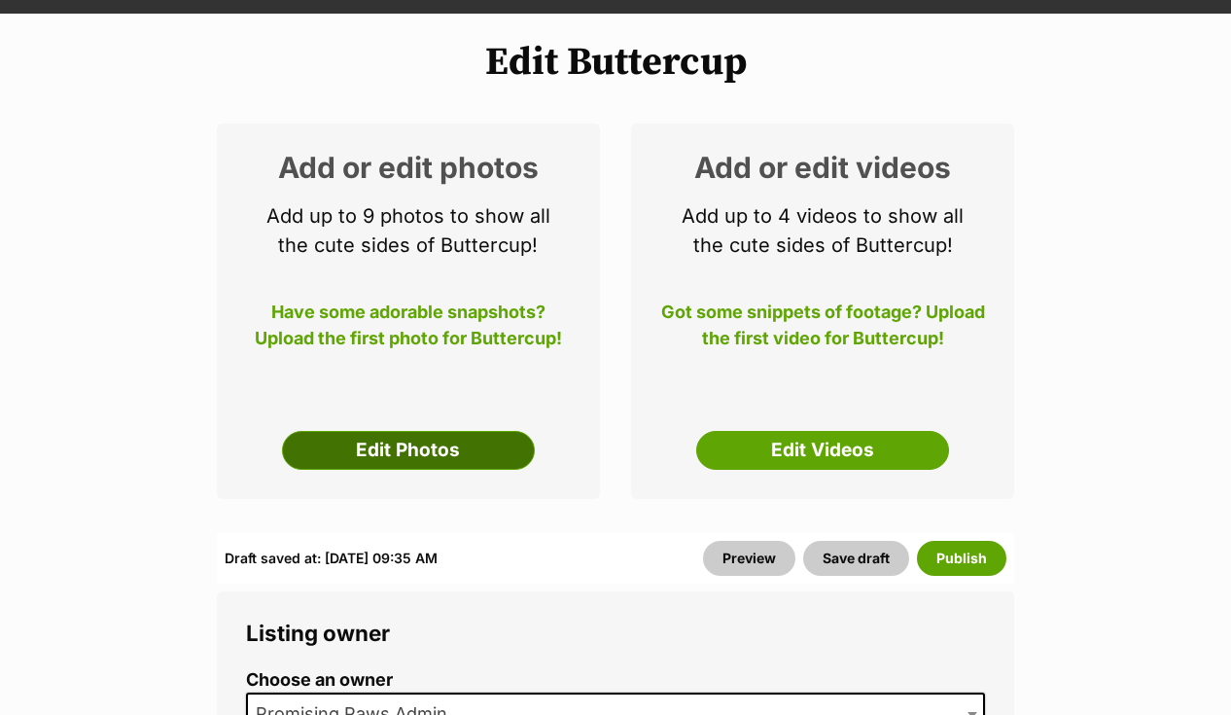
click at [440, 458] on link "Edit Photos" at bounding box center [408, 450] width 253 height 39
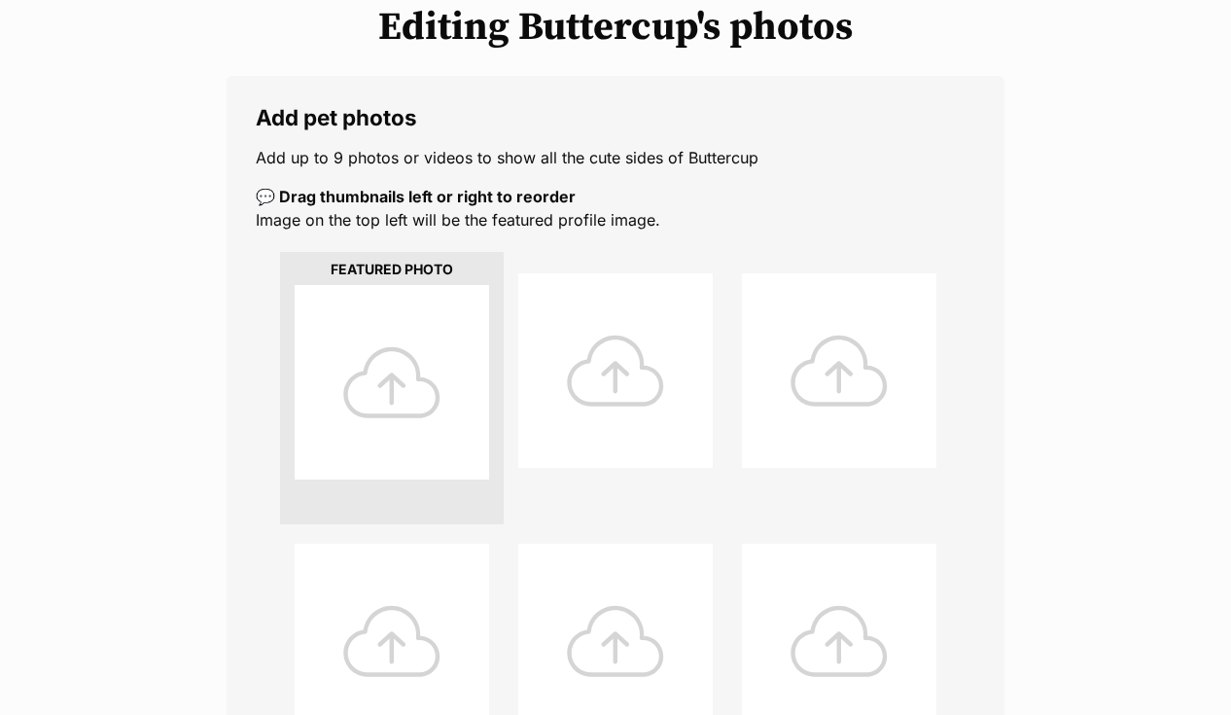
scroll to position [297, 0]
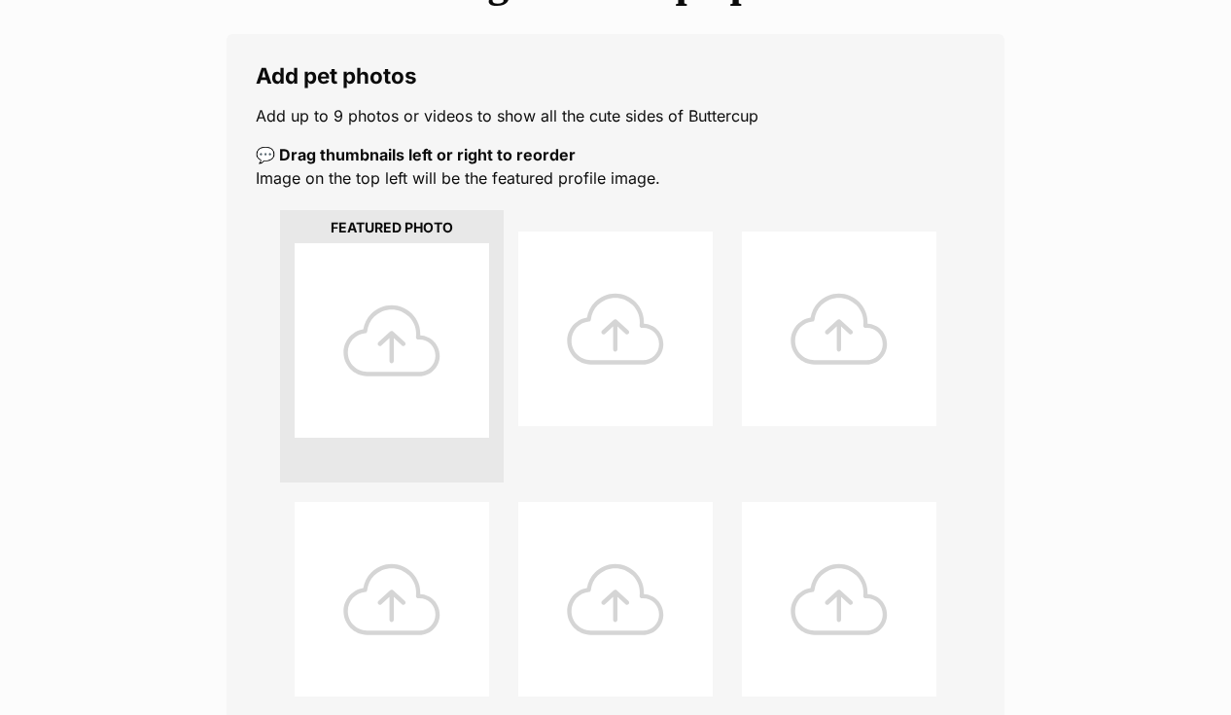
click at [412, 378] on div at bounding box center [392, 340] width 195 height 195
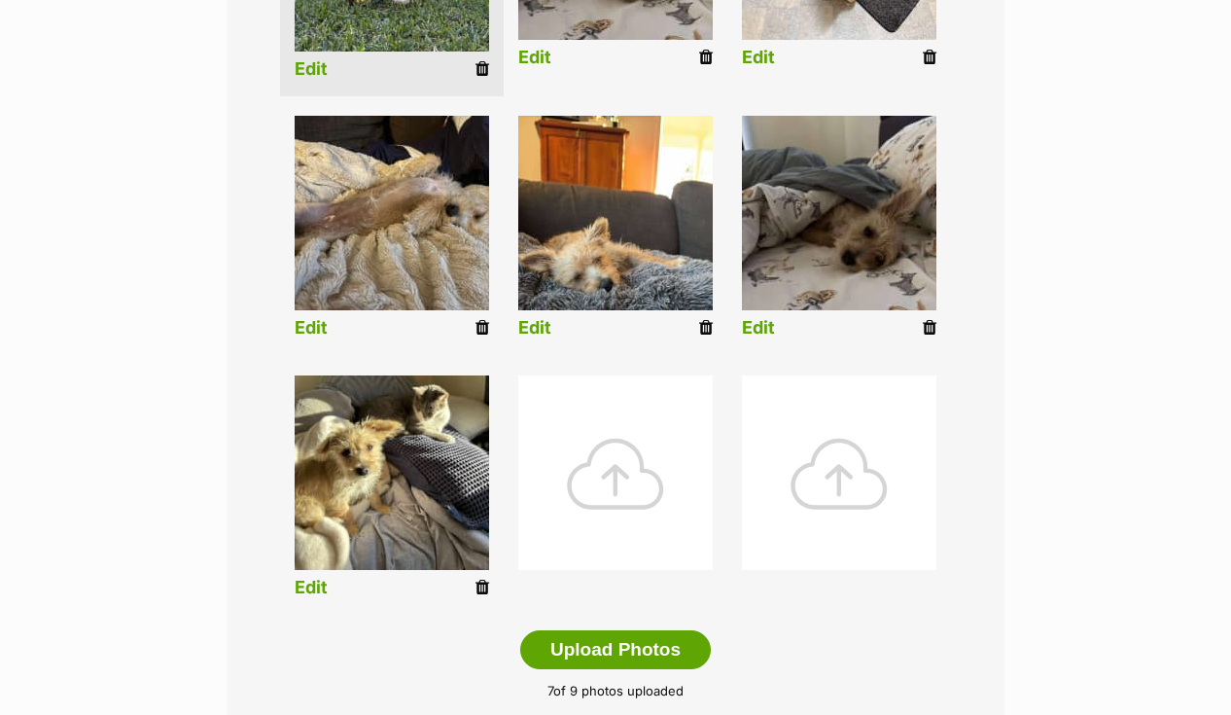
scroll to position [725, 0]
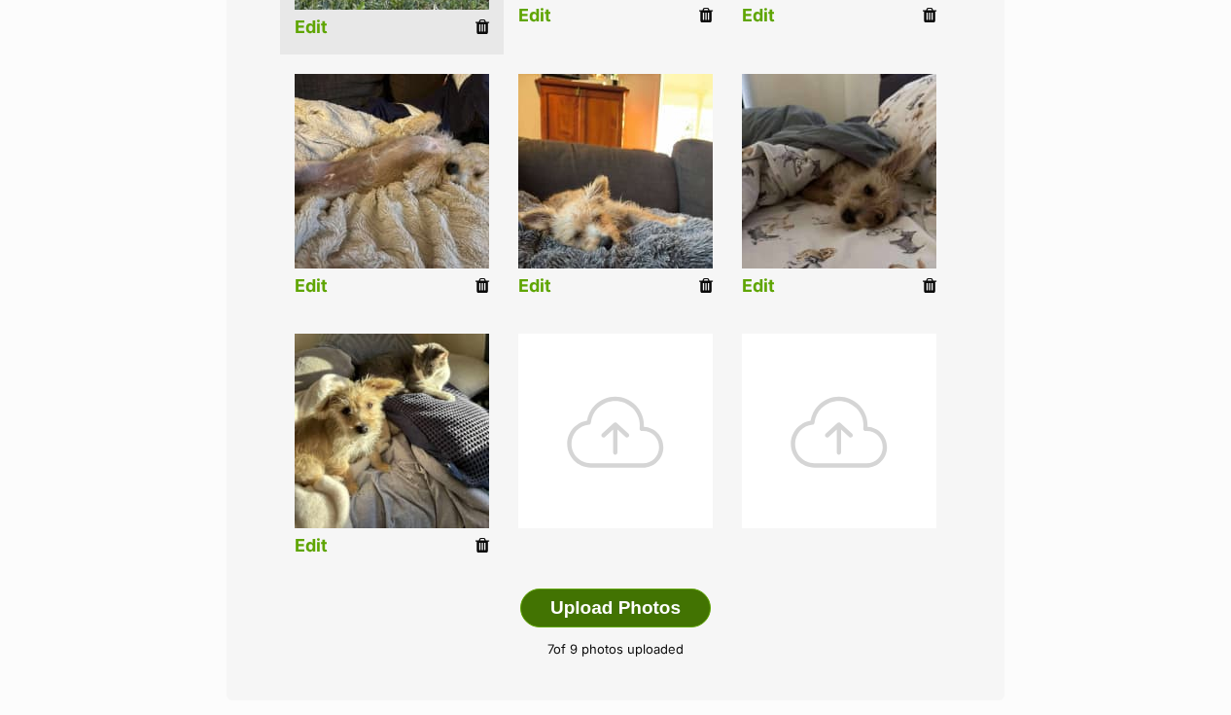
click at [678, 607] on button "Upload Photos" at bounding box center [615, 607] width 191 height 39
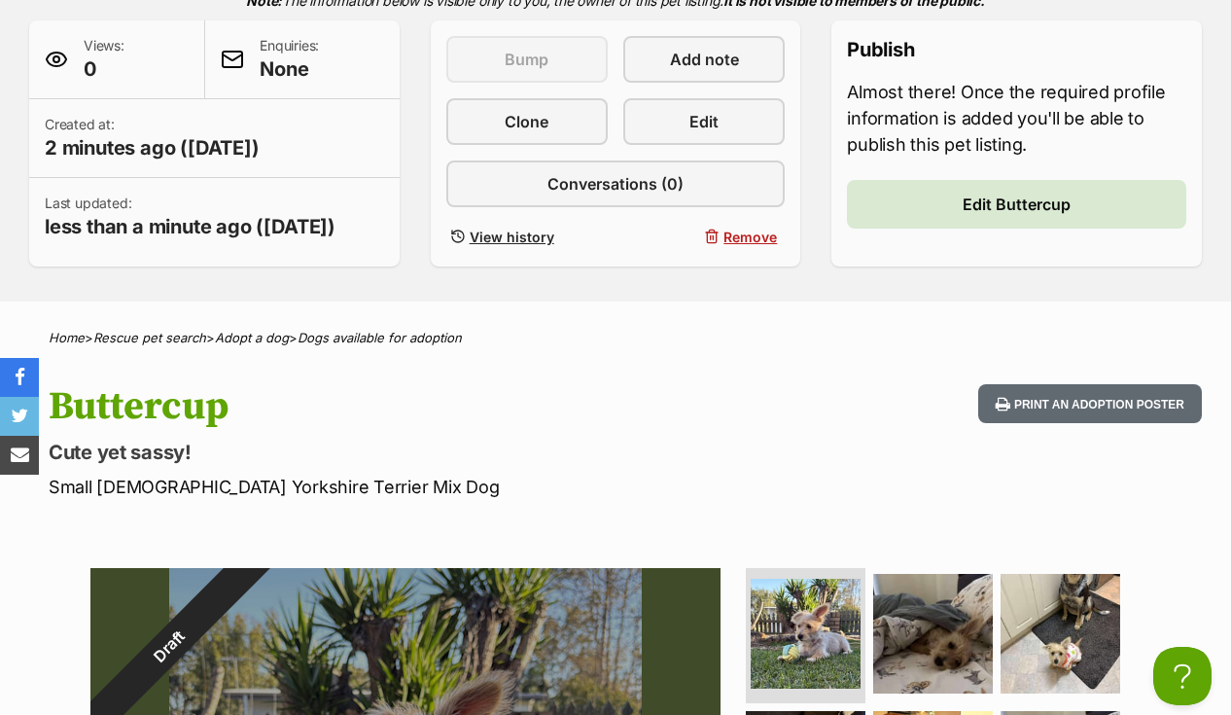
scroll to position [453, 0]
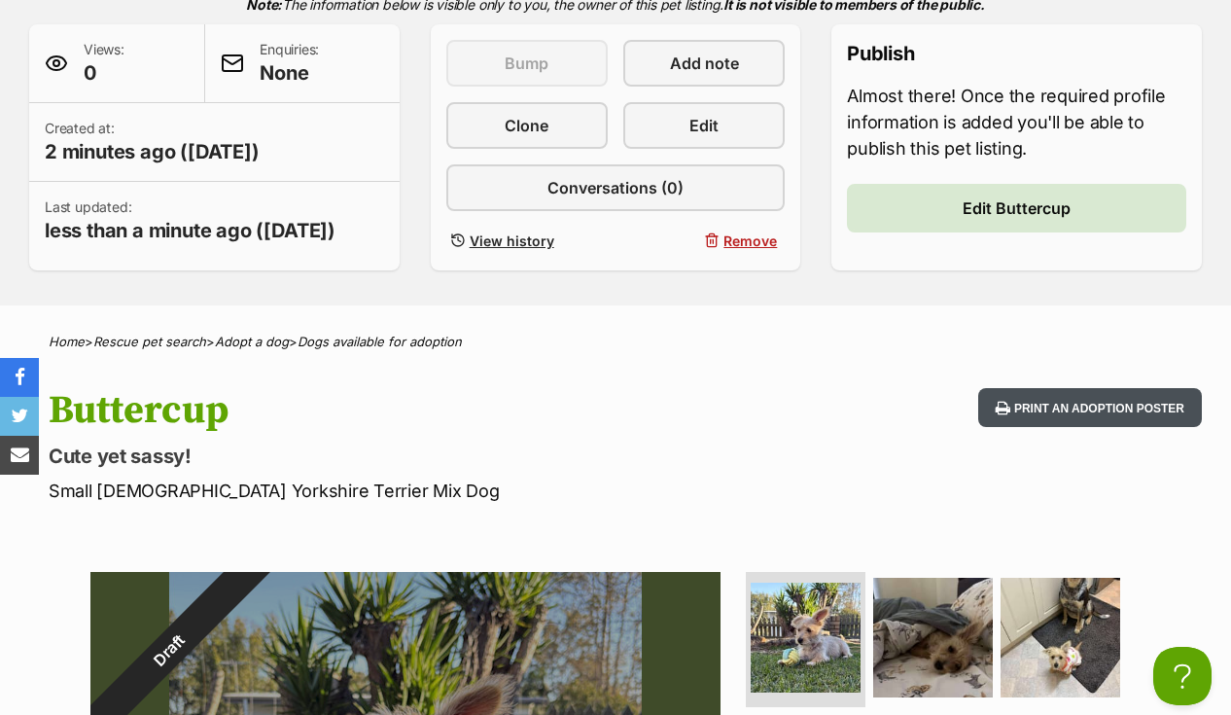
click at [1037, 422] on button "Print an adoption poster" at bounding box center [1090, 408] width 224 height 40
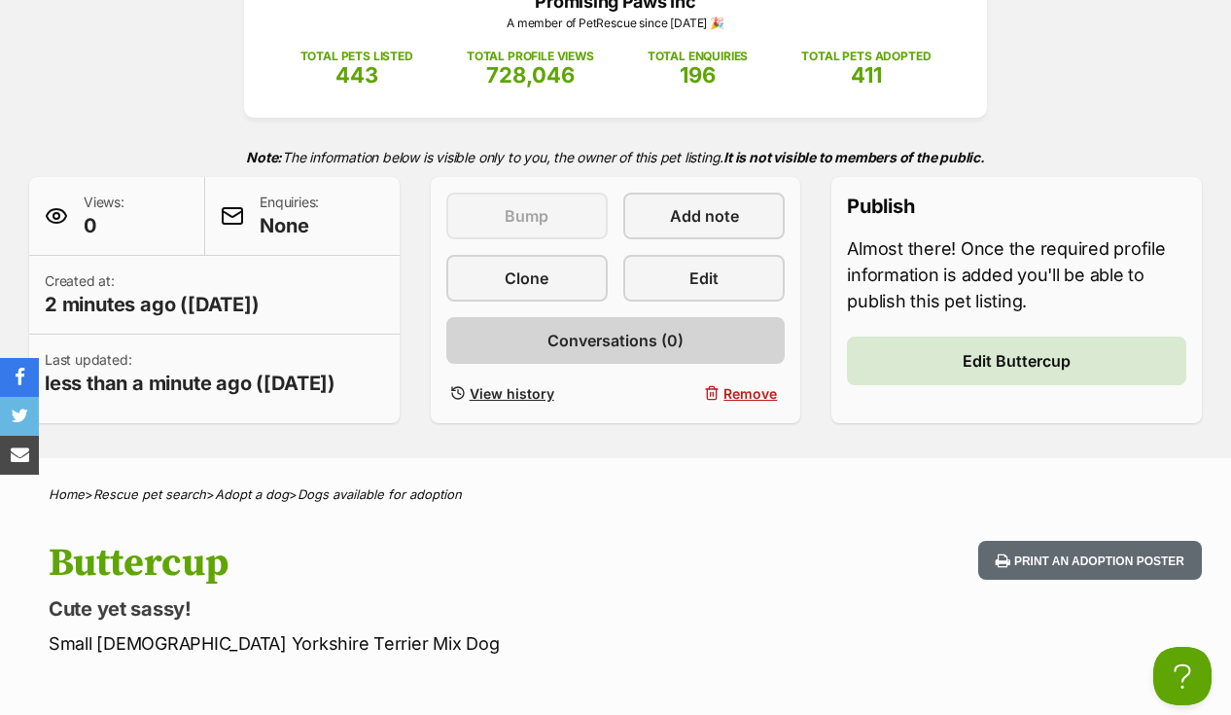
scroll to position [191, 0]
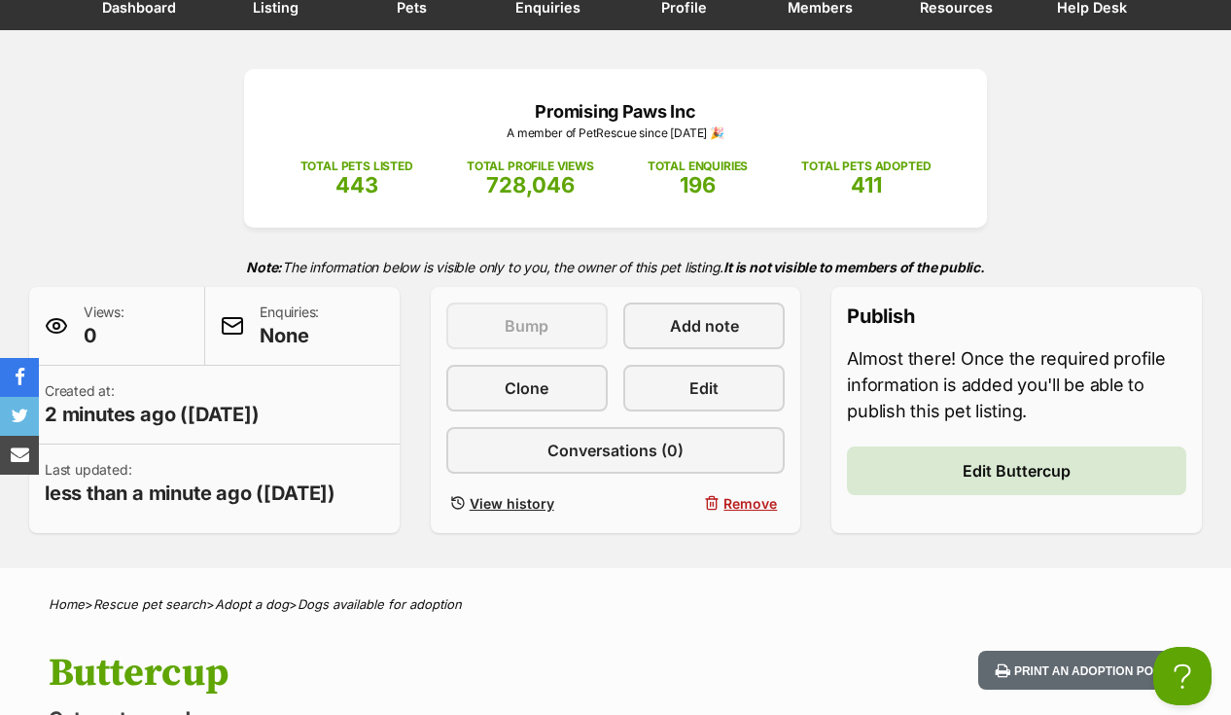
click at [646, 240] on div "Promising Paws Inc A member of PetRescue since 2012 🎉 TOTAL PETS LISTED 443 TOT…" at bounding box center [615, 301] width 1231 height 464
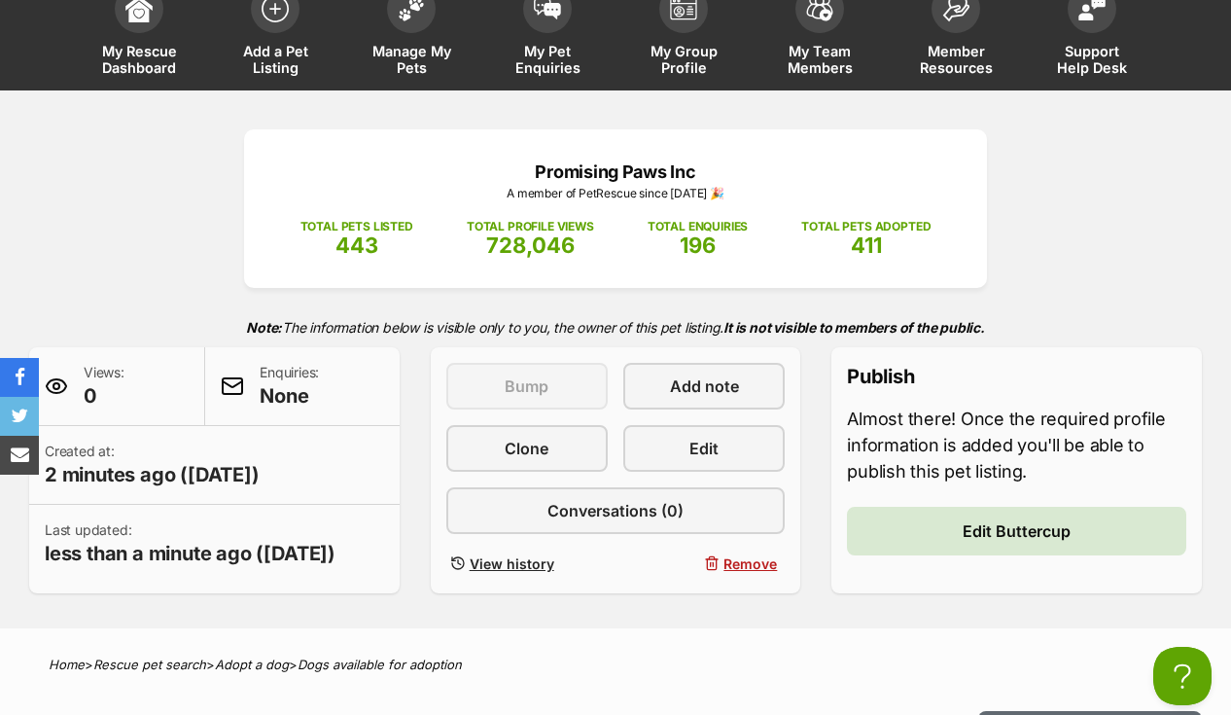
scroll to position [132, 0]
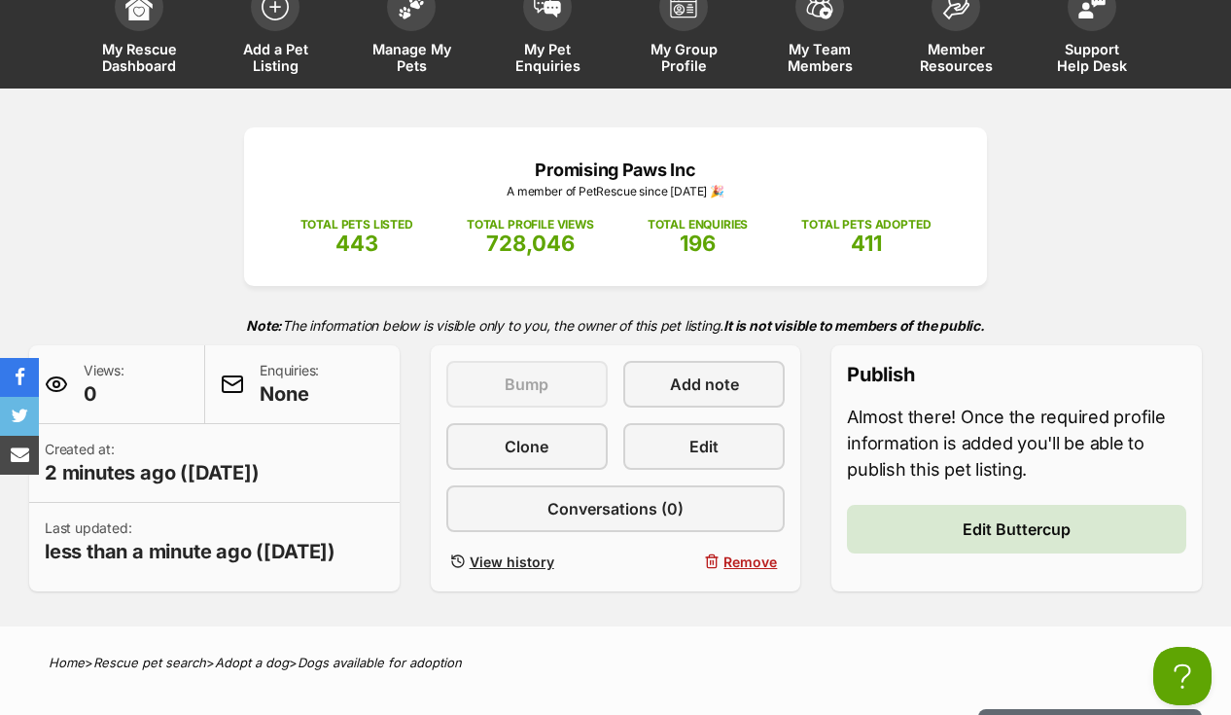
click at [947, 530] on link "Edit Buttercup" at bounding box center [1016, 529] width 339 height 49
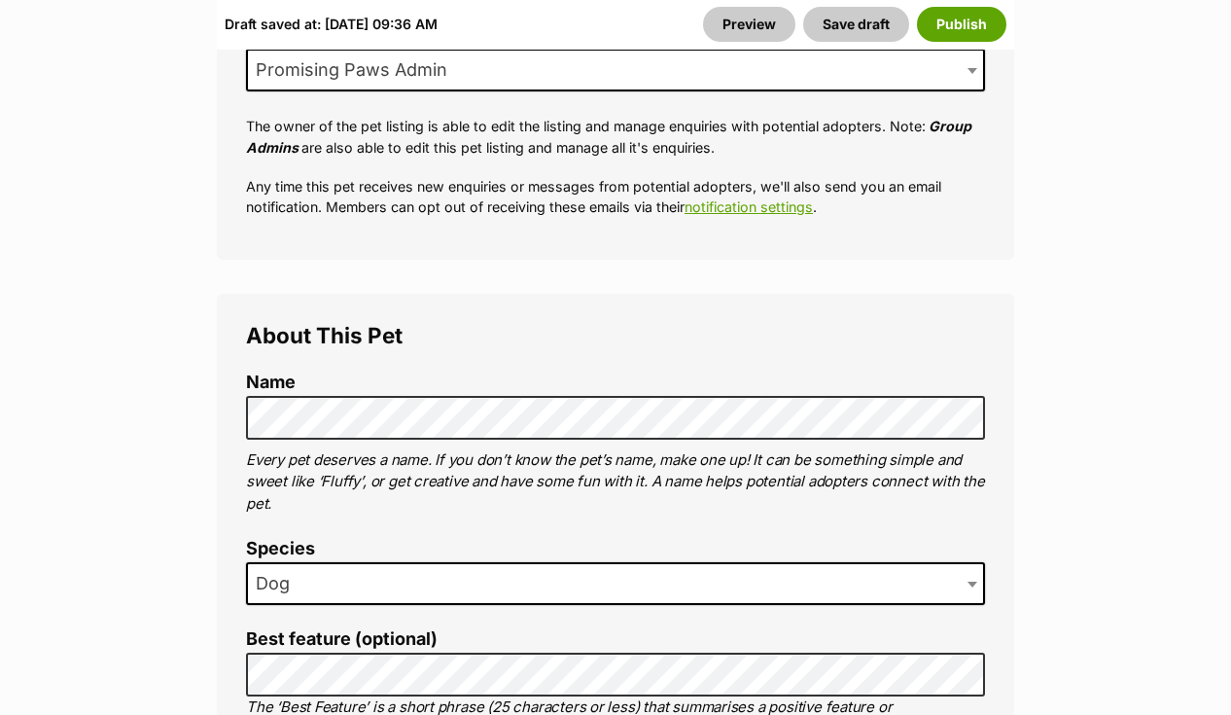
scroll to position [740, 0]
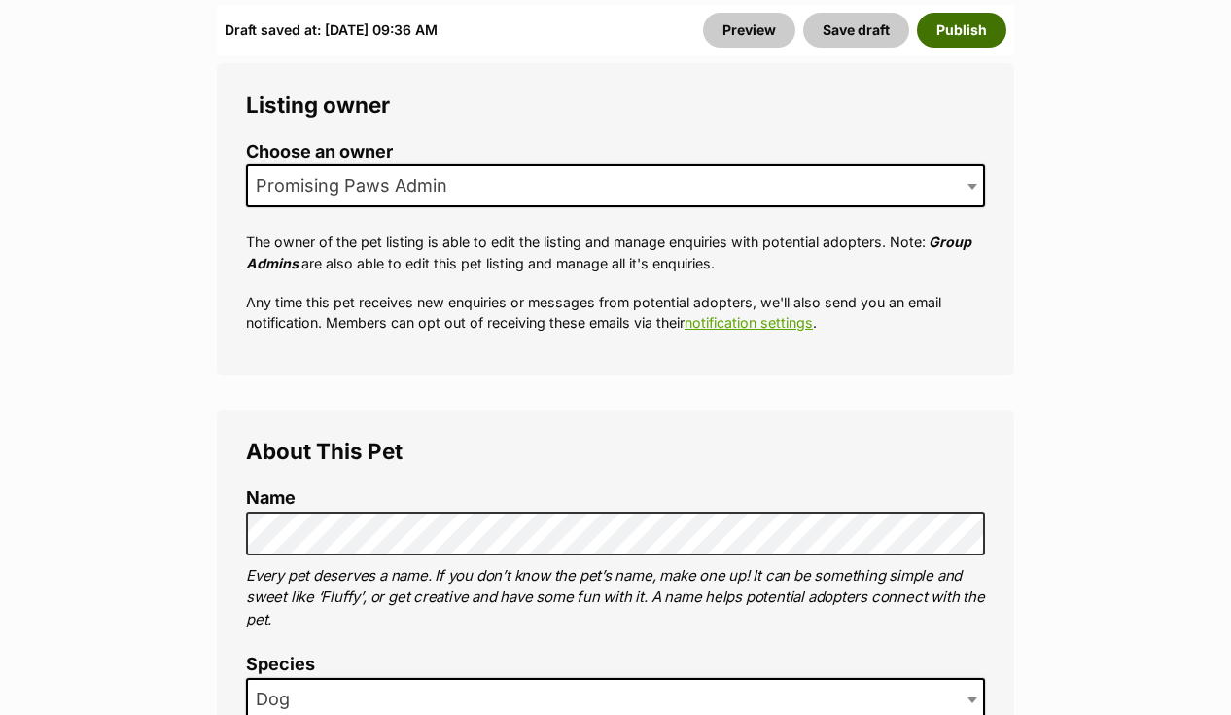
click at [971, 28] on button "Publish" at bounding box center [961, 30] width 89 height 35
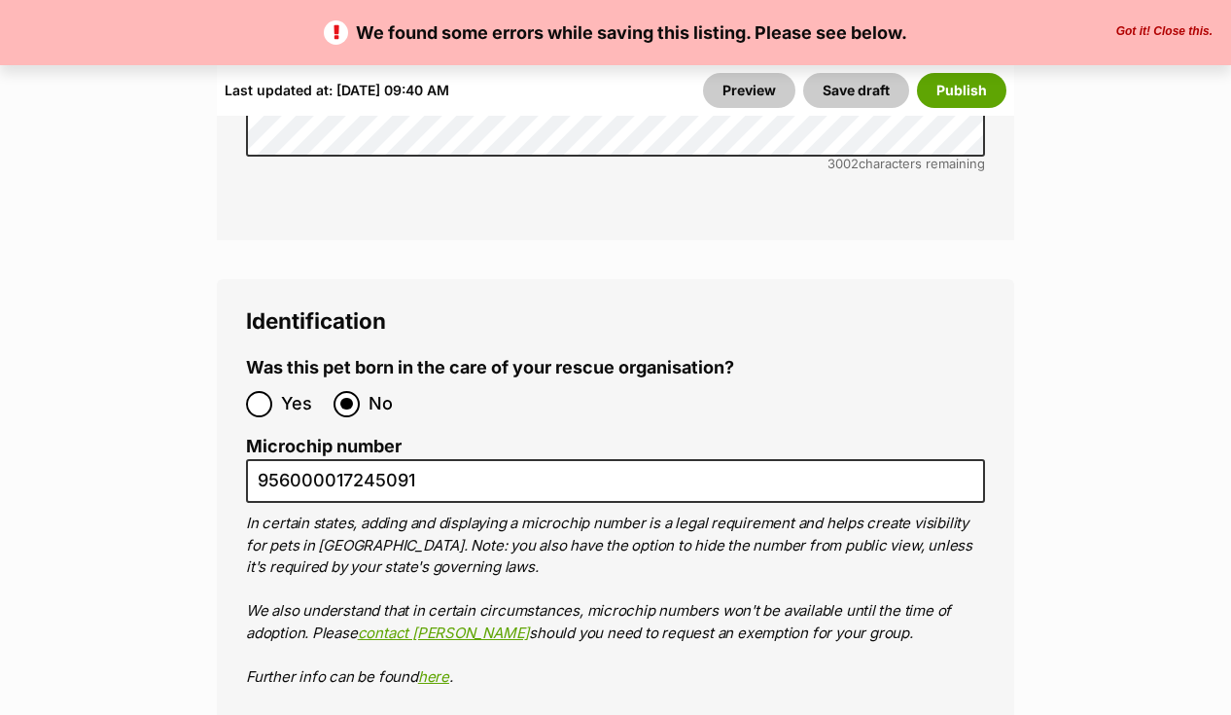
scroll to position [6719, 0]
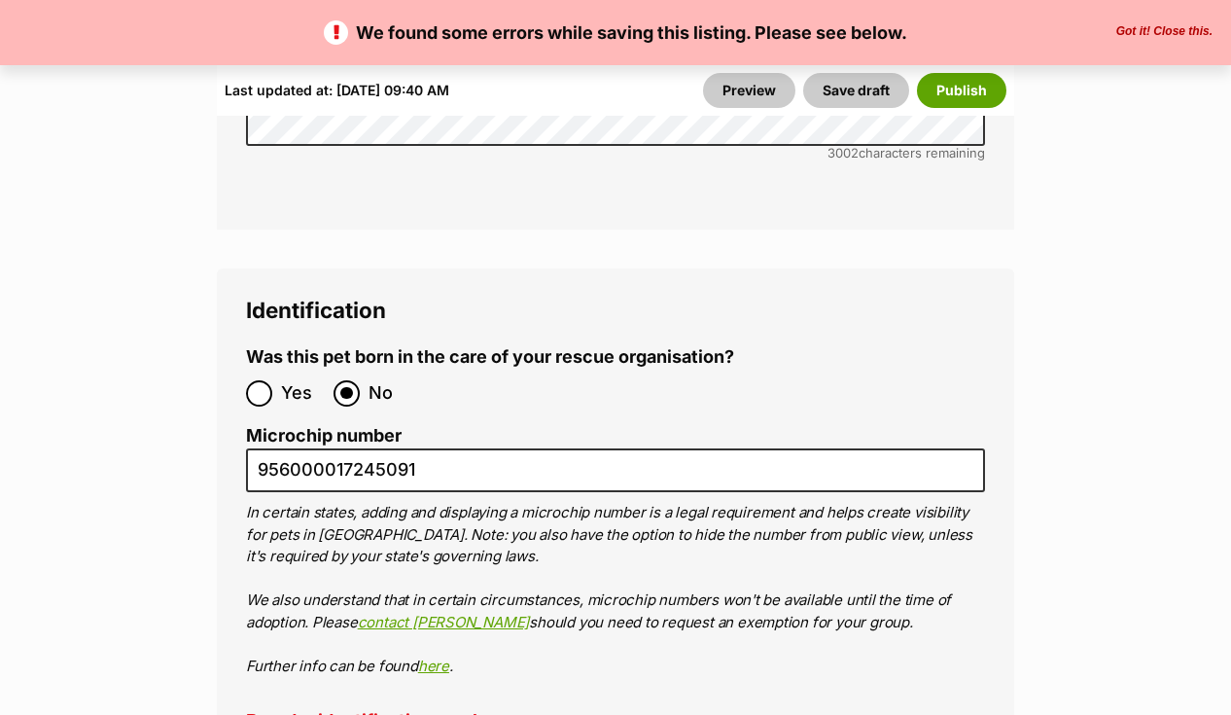
click at [393, 711] on label "Breeder identification number" at bounding box center [615, 721] width 739 height 20
paste input "Bin/Source number: B"
type input "Bin/Source number: B"
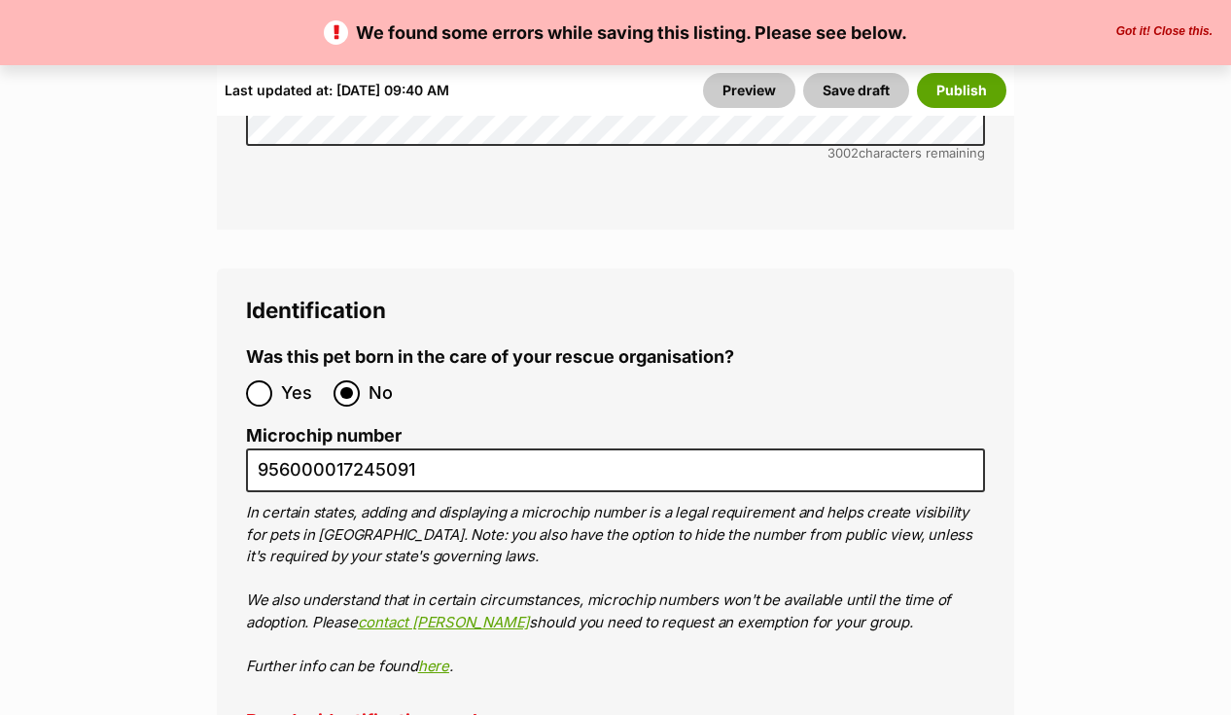
drag, startPoint x: 445, startPoint y: 594, endPoint x: 185, endPoint y: 603, distance: 260.8
paste input "BIN0000965759231"
type input "BIN0000965759231"
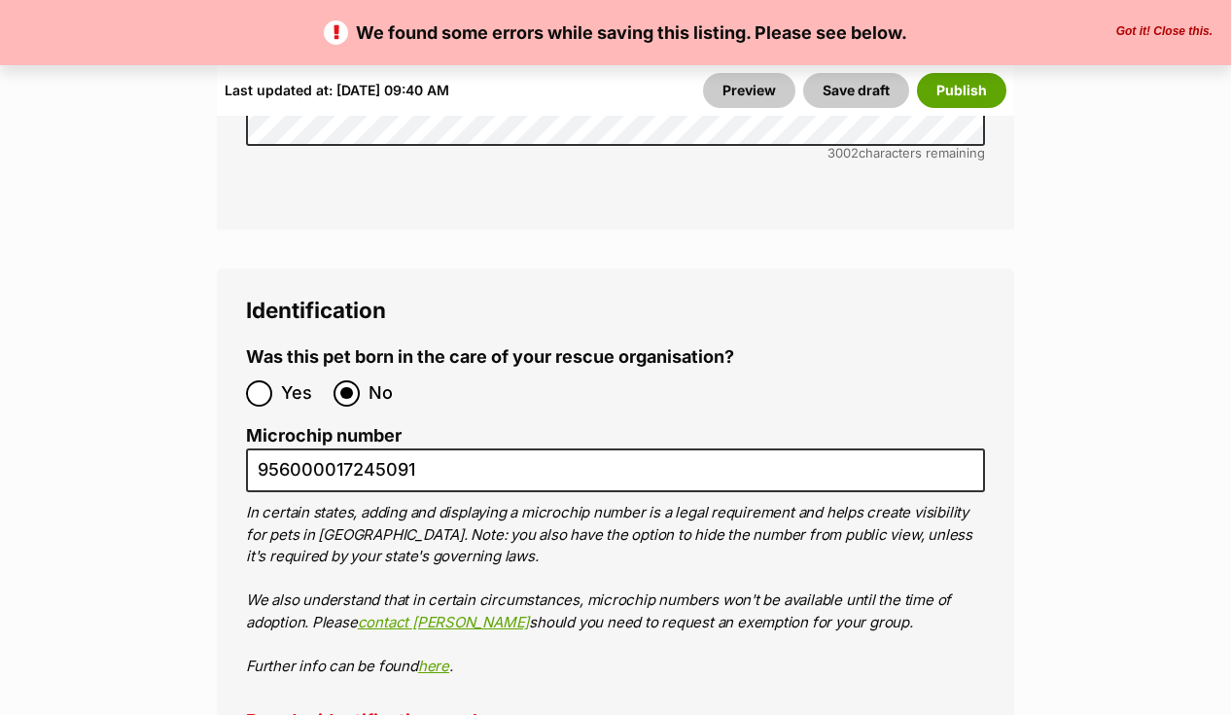
click at [560, 502] on p "In certain states, adding and displaying a microchip number is a legal requirem…" at bounding box center [615, 589] width 739 height 175
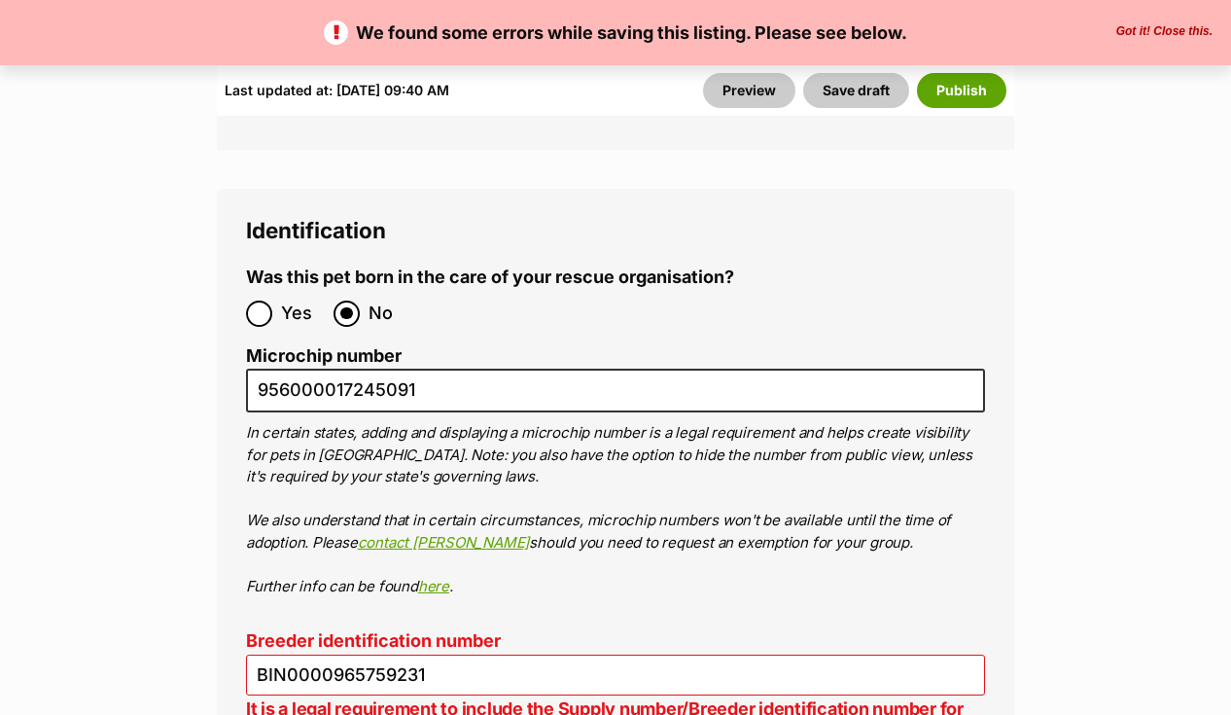
scroll to position [6799, 0]
click at [977, 89] on button "Publish" at bounding box center [961, 90] width 89 height 35
